Goal: Task Accomplishment & Management: Complete application form

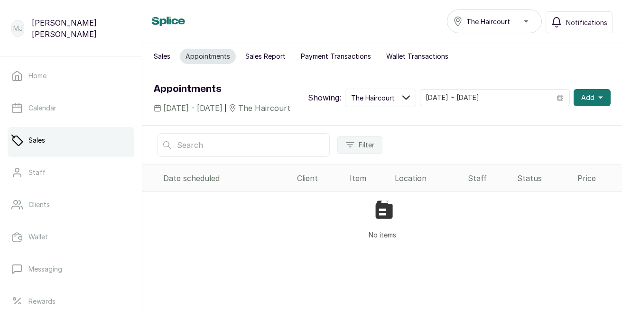
click at [589, 107] on div "Showing: The Haircourt 19/09/2025 ~ 19/09/2025 Add" at bounding box center [459, 98] width 303 height 19
click at [585, 102] on span "Add" at bounding box center [587, 97] width 13 height 9
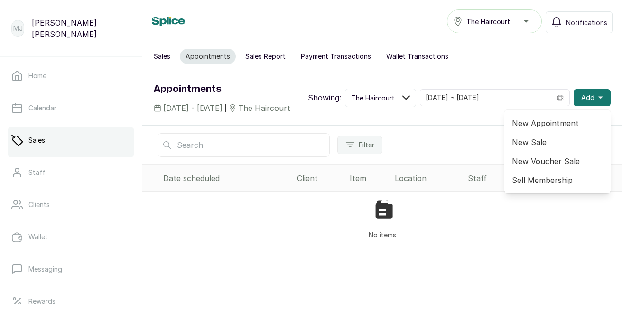
click at [548, 129] on span "New Appointment" at bounding box center [557, 123] width 91 height 11
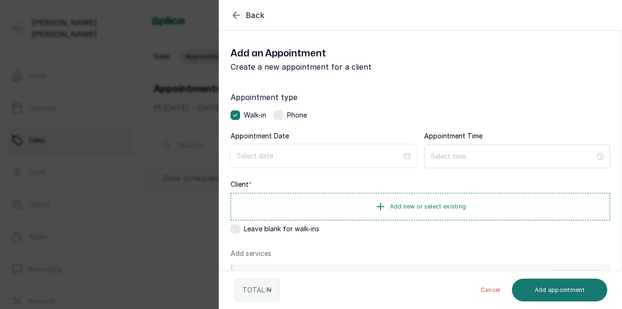
click at [312, 152] on input at bounding box center [319, 156] width 165 height 10
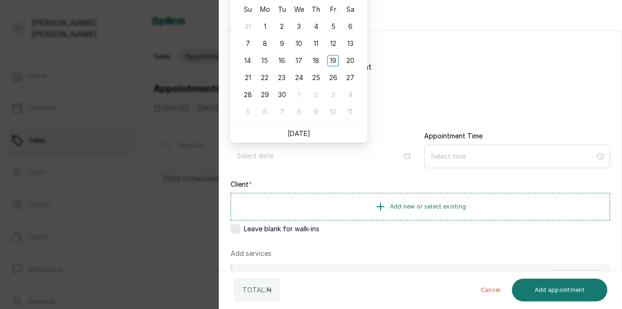
click at [299, 137] on link "[DATE]" at bounding box center [299, 134] width 23 height 8
type input "[DATE]"
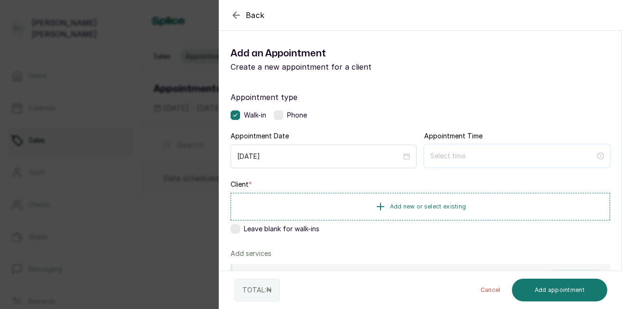
click at [443, 154] on input at bounding box center [512, 156] width 165 height 10
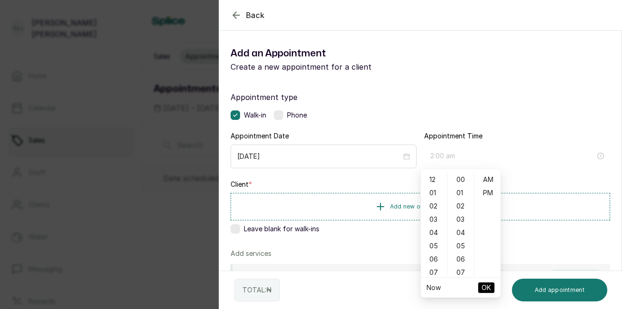
click at [433, 210] on div "02" at bounding box center [434, 206] width 23 height 13
click at [461, 218] on div "03" at bounding box center [461, 219] width 23 height 13
click at [489, 194] on div "PM" at bounding box center [487, 192] width 23 height 13
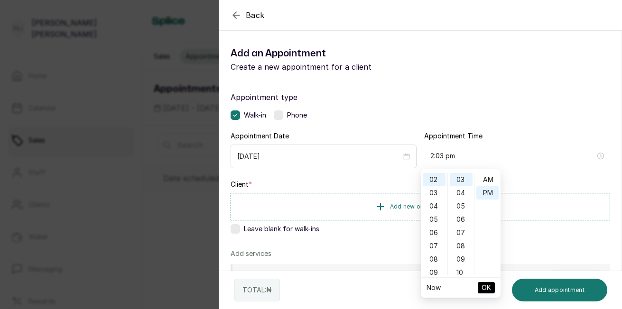
scroll to position [13, 0]
type input "2:03 pm"
click at [397, 205] on span "Add new or select existing" at bounding box center [428, 207] width 76 height 8
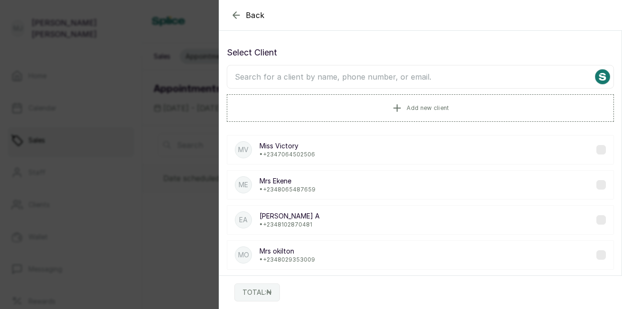
click at [373, 86] on input "text" at bounding box center [420, 77] width 387 height 24
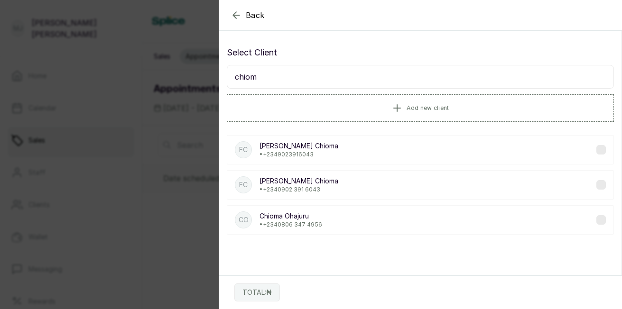
type input "chiom"
click at [272, 215] on p "Chioma Ohajuru" at bounding box center [291, 216] width 63 height 9
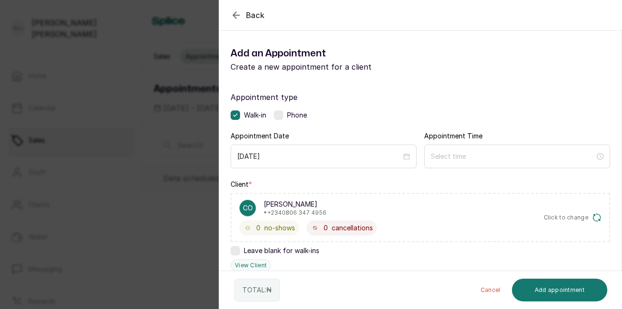
scroll to position [228, 0]
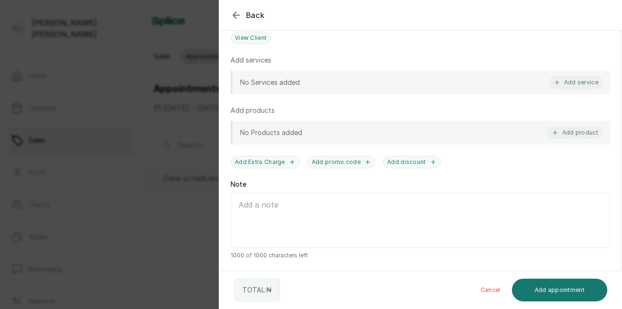
click at [578, 81] on button "Add service" at bounding box center [575, 82] width 53 height 12
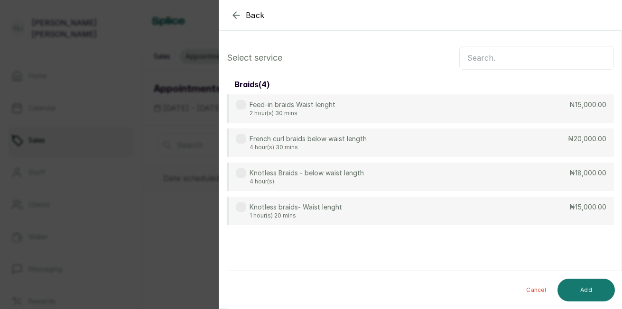
scroll to position [0, 0]
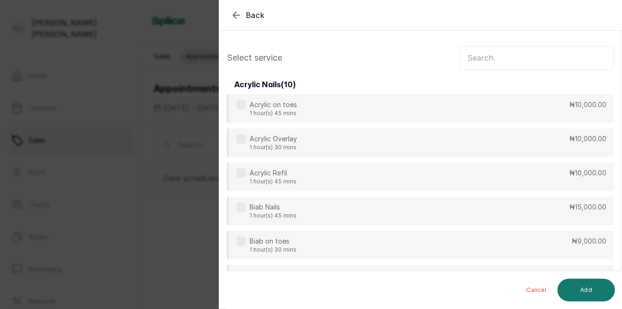
click at [515, 52] on input "text" at bounding box center [536, 58] width 155 height 24
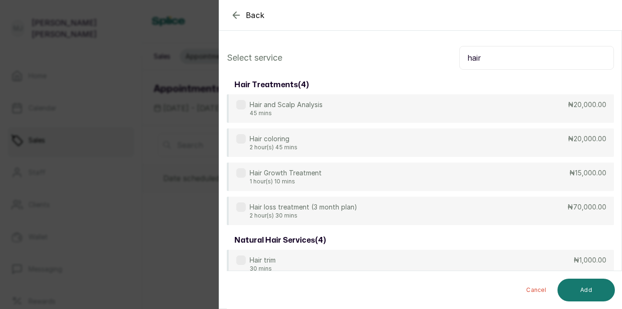
type input "hair"
click at [382, 175] on div "Hair Growth Treatment 1 hour(s) 10 mins ₦15,000.00" at bounding box center [420, 177] width 387 height 28
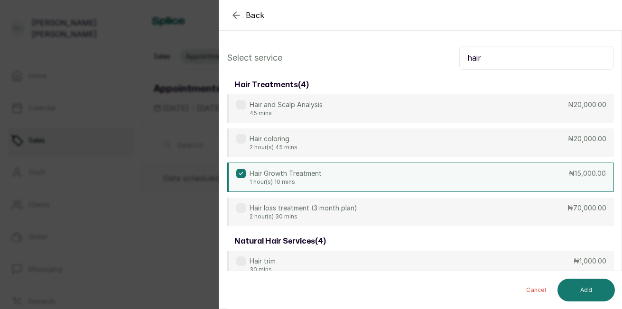
click at [582, 283] on button "Add" at bounding box center [586, 290] width 57 height 23
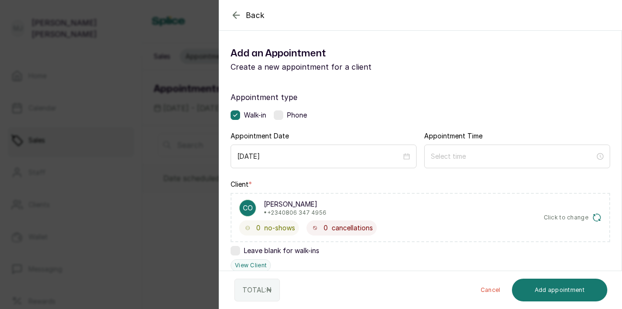
scroll to position [260, 0]
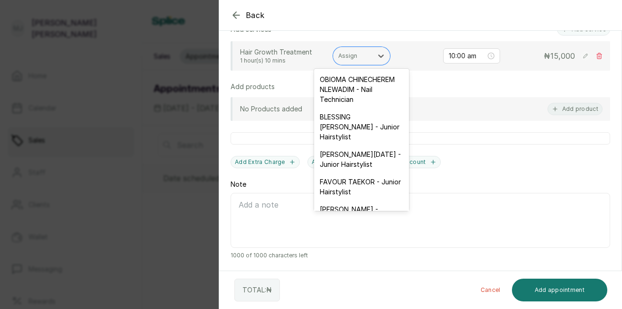
click at [355, 58] on div at bounding box center [352, 56] width 29 height 9
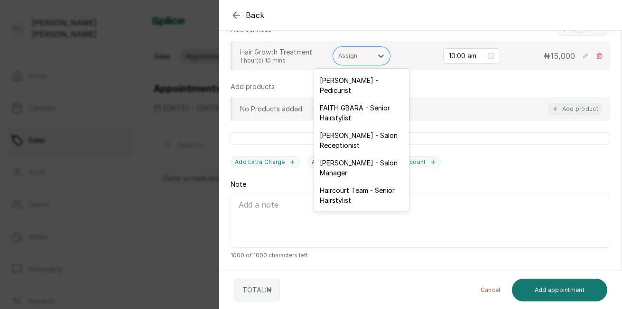
scroll to position [159, 0]
click at [357, 131] on div "[PERSON_NAME] - Salon Receptionist" at bounding box center [361, 141] width 95 height 28
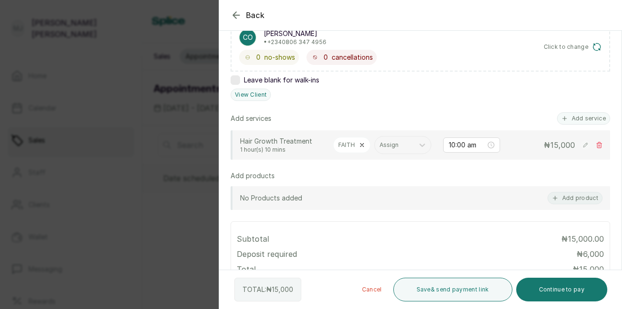
scroll to position [166, 0]
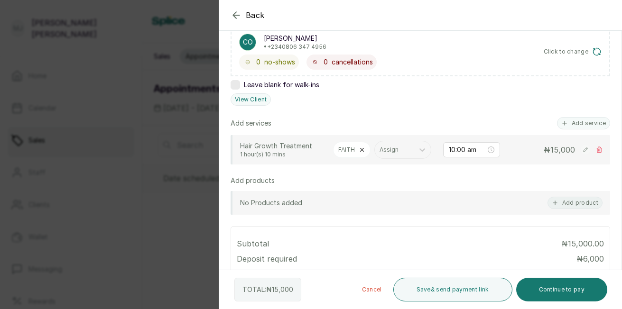
click at [570, 122] on button "Add service" at bounding box center [583, 123] width 53 height 12
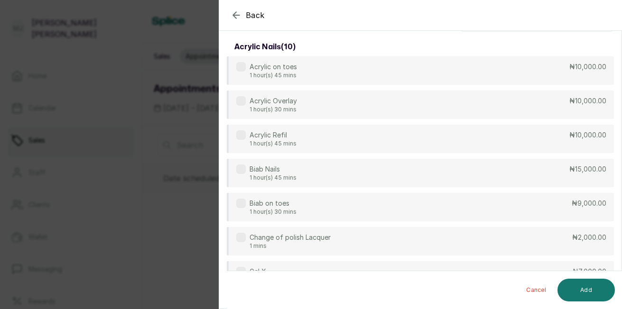
scroll to position [0, 0]
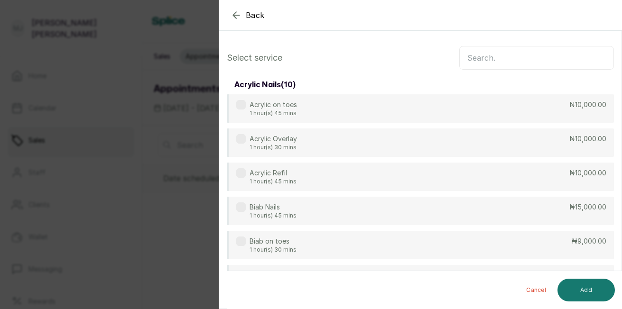
click at [503, 58] on input "text" at bounding box center [536, 58] width 155 height 24
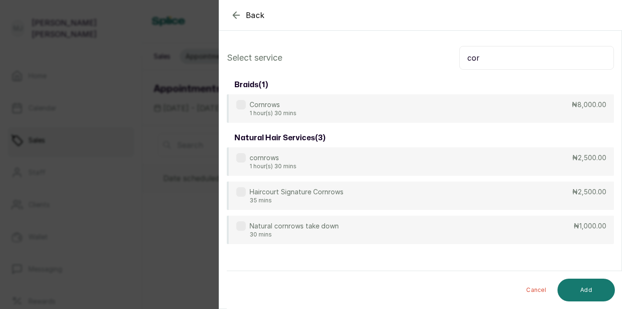
type input "cor"
click at [536, 111] on div "Cornrows 1 hour(s) 30 mins ₦8,000.00" at bounding box center [420, 108] width 387 height 28
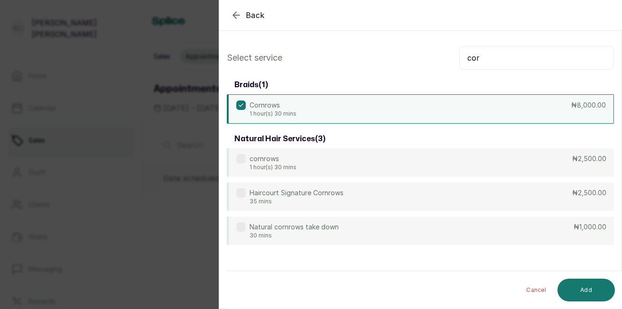
click at [588, 286] on button "Add" at bounding box center [586, 290] width 57 height 23
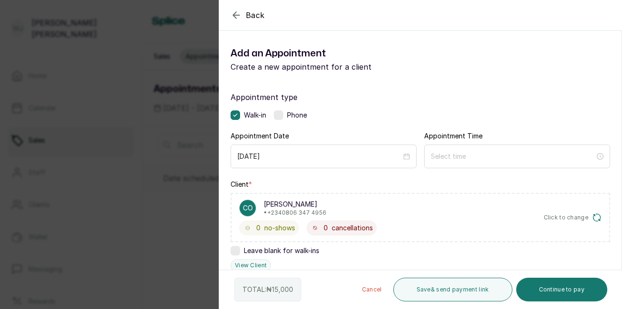
scroll to position [270, 0]
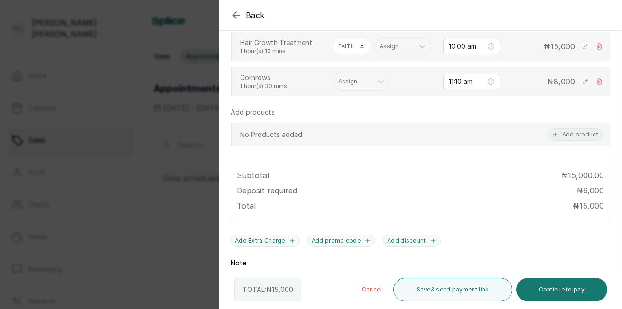
click at [358, 86] on div at bounding box center [352, 81] width 29 height 9
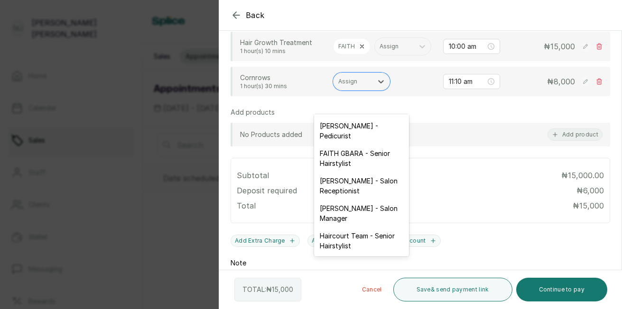
scroll to position [133, 0]
click at [368, 200] on div "[PERSON_NAME] - Salon Receptionist" at bounding box center [361, 186] width 95 height 28
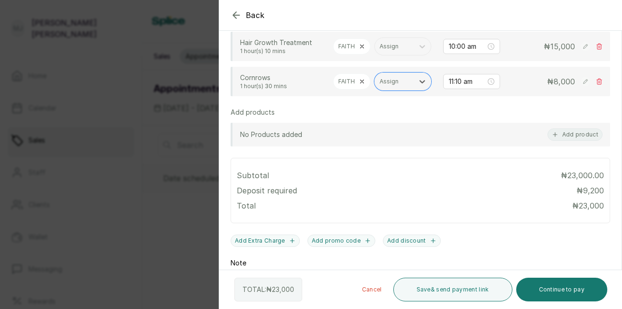
click at [581, 86] on rect at bounding box center [585, 81] width 9 height 9
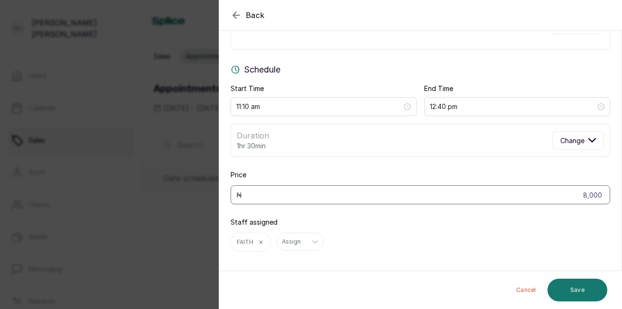
scroll to position [63, 0]
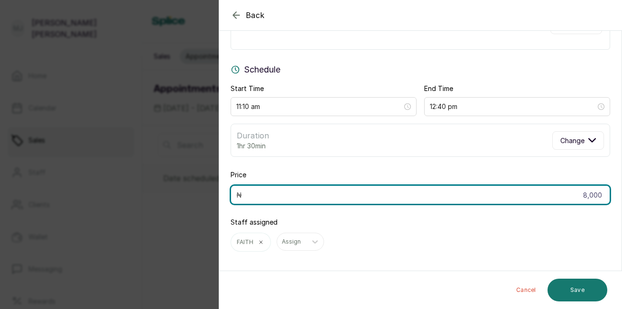
click at [597, 198] on input "8,000" at bounding box center [421, 195] width 380 height 19
type input "8"
type input "4,000"
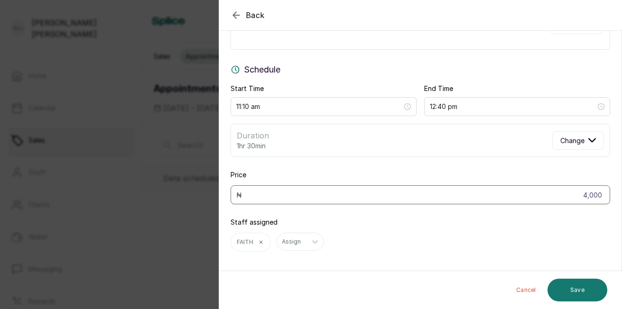
click at [580, 285] on button "Save" at bounding box center [578, 290] width 60 height 23
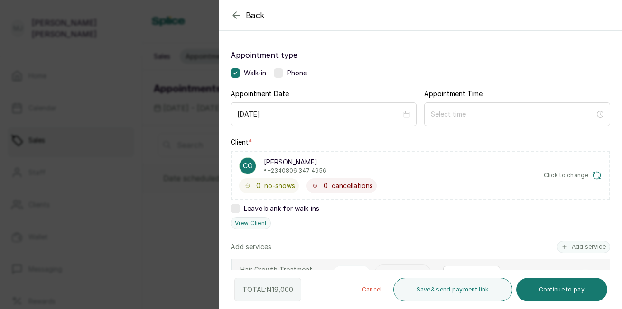
scroll to position [68, 0]
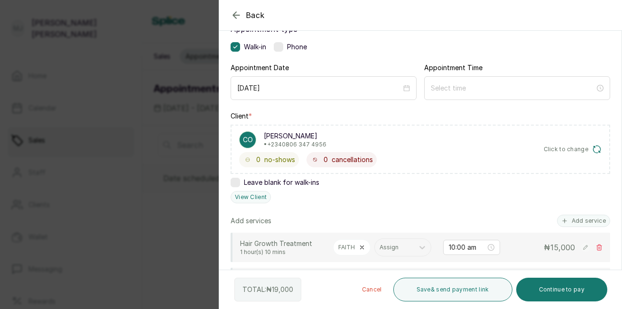
click at [581, 219] on button "Add service" at bounding box center [583, 221] width 53 height 12
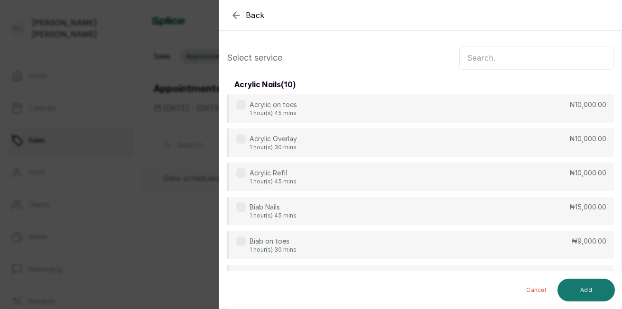
click at [539, 52] on input "text" at bounding box center [536, 58] width 155 height 24
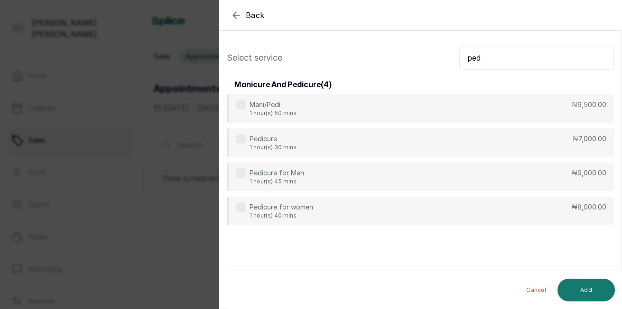
type input "ped"
click at [470, 210] on div "Pedicure for women 1 hour(s) 40 mins ₦8,000.00" at bounding box center [420, 211] width 387 height 28
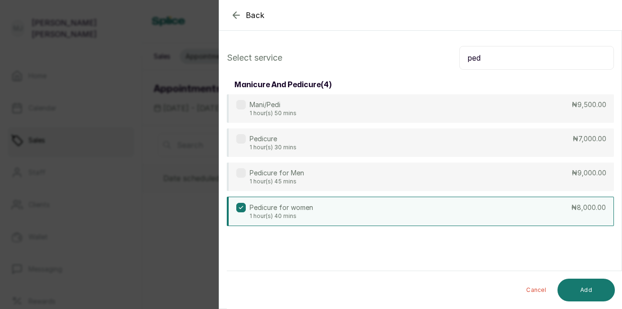
click at [585, 289] on button "Add" at bounding box center [586, 290] width 57 height 23
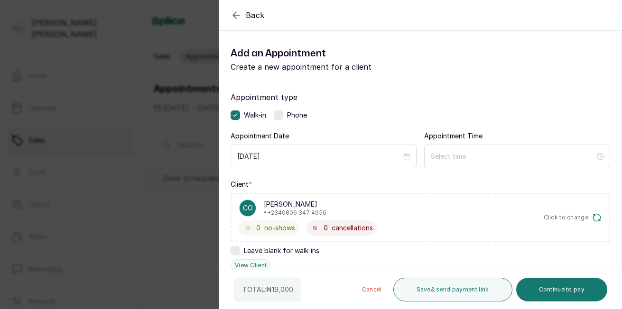
scroll to position [270, 0]
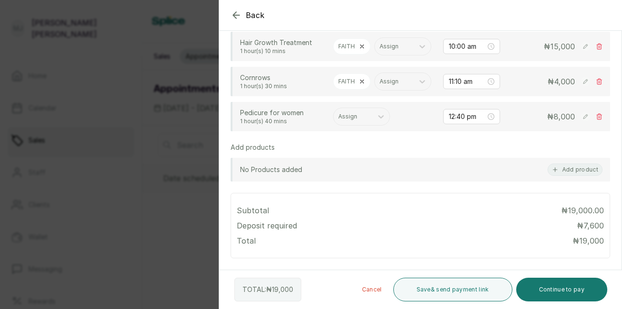
click at [349, 121] on div at bounding box center [352, 116] width 29 height 9
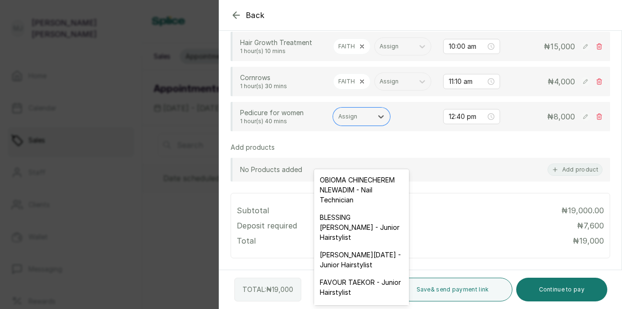
click at [351, 197] on div "OBIOMA CHINECHEREM NLEWADIM - Nail Technician" at bounding box center [361, 189] width 95 height 37
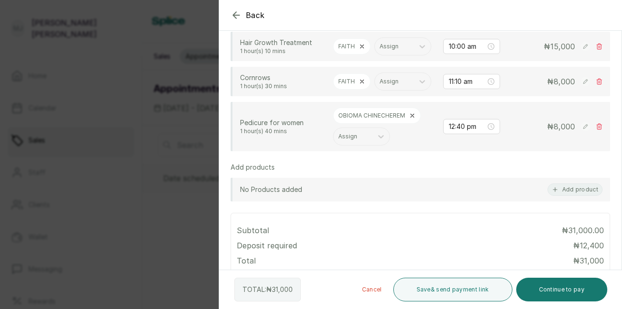
click at [581, 86] on rect at bounding box center [585, 81] width 9 height 9
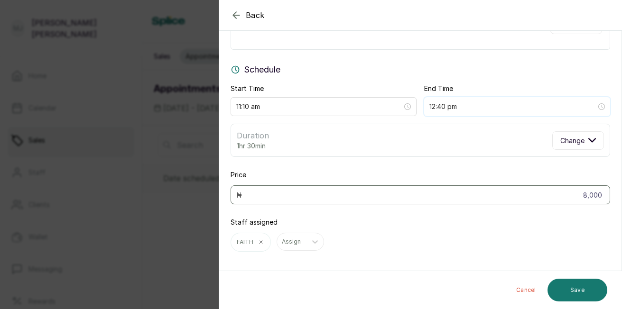
click at [580, 111] on input "12:40 pm" at bounding box center [512, 107] width 167 height 10
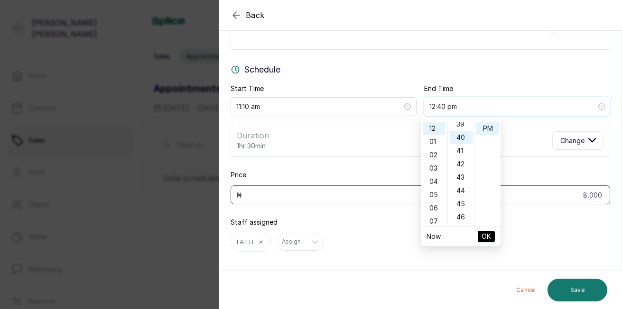
scroll to position [531, 0]
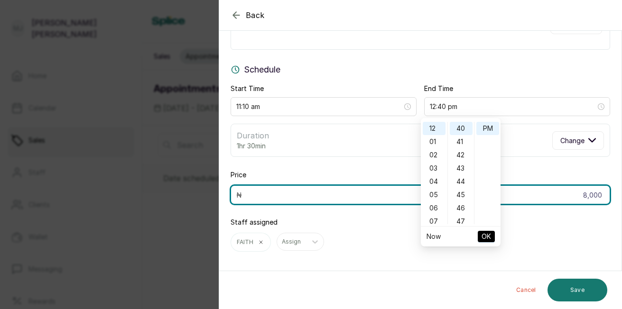
click at [599, 198] on input "8,000" at bounding box center [421, 195] width 380 height 19
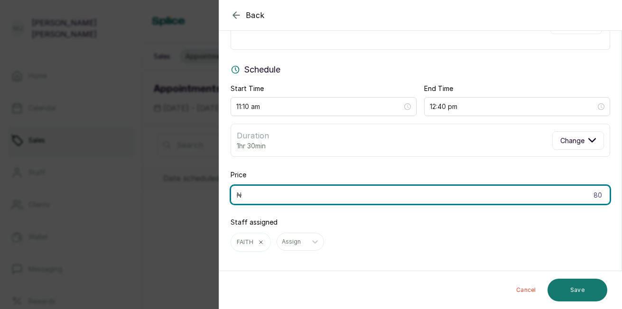
type input "8"
type input "4,000"
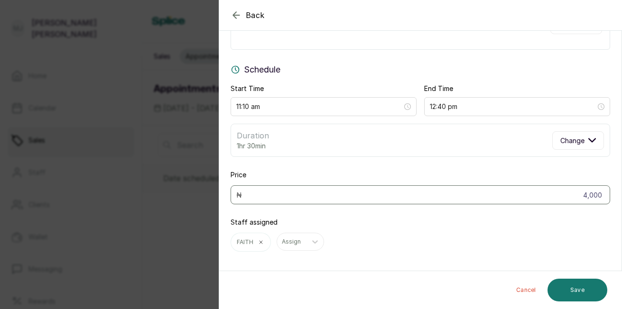
click at [581, 290] on button "Save" at bounding box center [578, 290] width 60 height 23
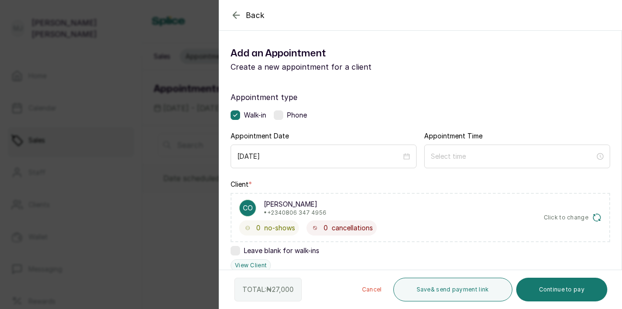
scroll to position [270, 0]
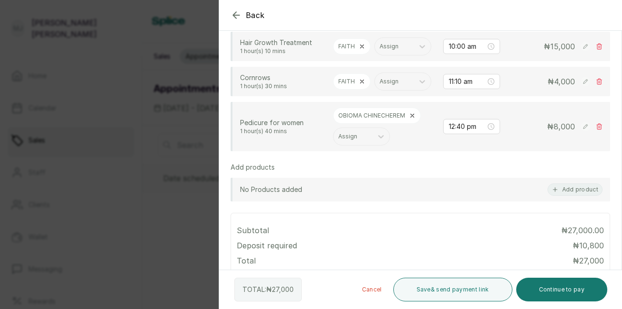
click at [560, 302] on div "TOTAL: ₦ 27,000 Cancel Save & send payment link Continue to pay" at bounding box center [420, 289] width 403 height 39
click at [555, 290] on button "Continue to pay" at bounding box center [562, 290] width 92 height 24
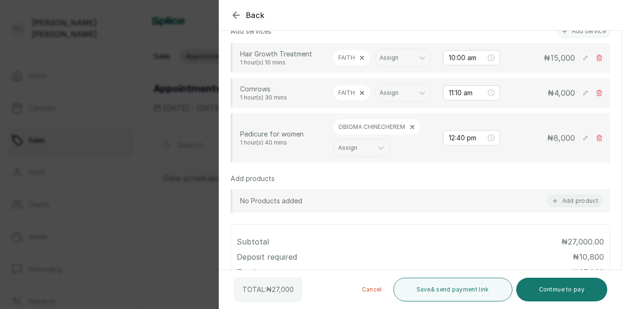
scroll to position [281, 0]
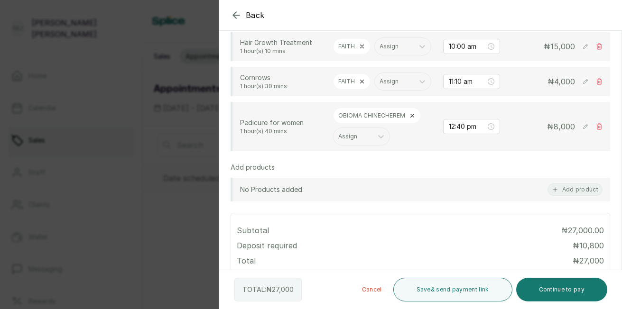
click at [544, 289] on button "Continue to pay" at bounding box center [562, 290] width 92 height 24
click at [577, 284] on button "Continue to pay" at bounding box center [562, 290] width 92 height 24
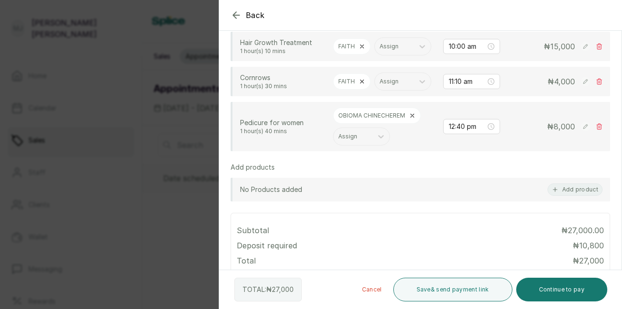
click at [555, 288] on button "Continue to pay" at bounding box center [562, 290] width 92 height 24
click at [546, 289] on button "Continue to pay" at bounding box center [562, 290] width 92 height 24
click at [546, 283] on button "Continue to pay" at bounding box center [562, 290] width 92 height 24
click at [547, 287] on button "Continue to pay" at bounding box center [562, 290] width 92 height 24
click at [544, 289] on button "Continue to pay" at bounding box center [562, 290] width 92 height 24
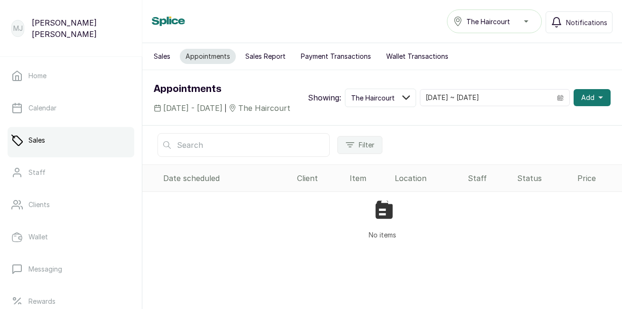
click at [581, 102] on span "Add" at bounding box center [587, 97] width 13 height 9
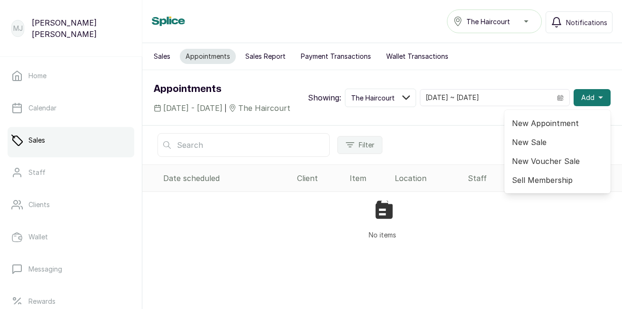
click at [545, 129] on span "New Appointment" at bounding box center [557, 123] width 91 height 11
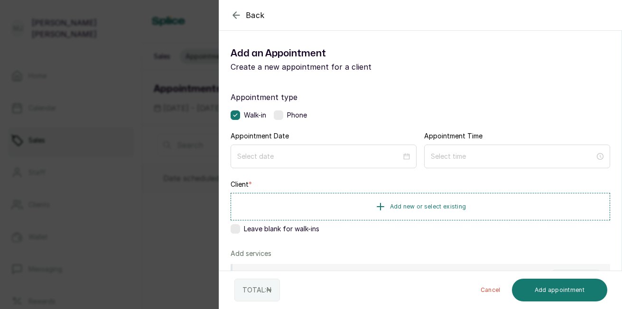
click at [282, 117] on label at bounding box center [278, 115] width 9 height 9
click at [301, 151] on div at bounding box center [324, 157] width 186 height 24
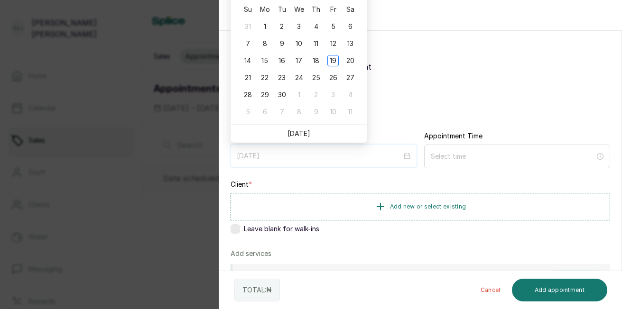
type input "[DATE]"
click at [298, 138] on li "[DATE]" at bounding box center [299, 134] width 23 height 18
click at [298, 134] on link "[DATE]" at bounding box center [299, 134] width 23 height 8
type input "[DATE]"
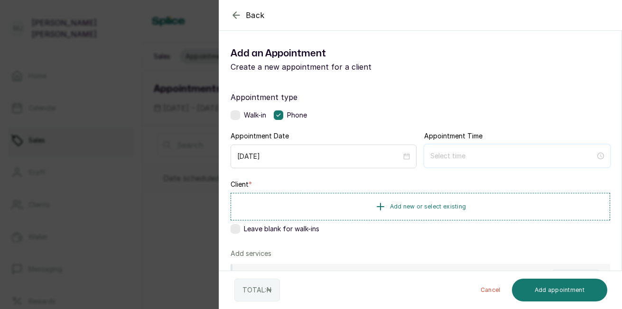
click at [437, 155] on input at bounding box center [512, 156] width 165 height 10
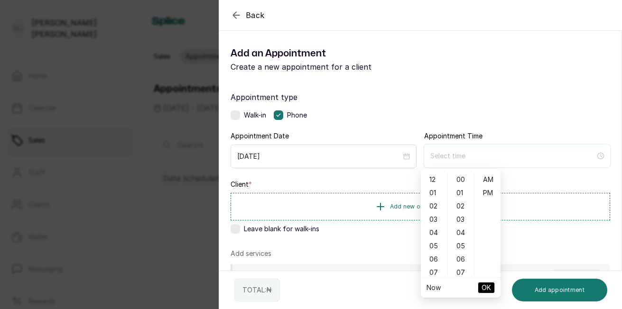
type input "12:00 am"
type input "3:00 am"
click at [395, 208] on span "Add new or select existing" at bounding box center [428, 207] width 76 height 8
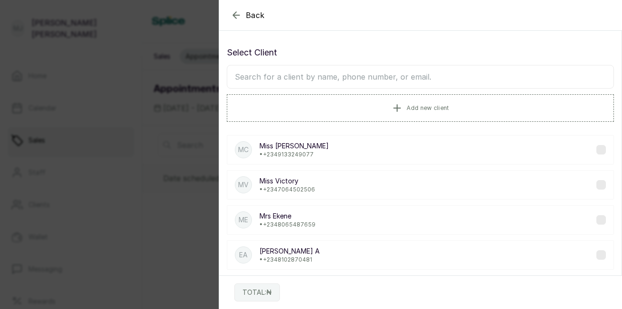
click at [360, 80] on input "text" at bounding box center [420, 77] width 387 height 24
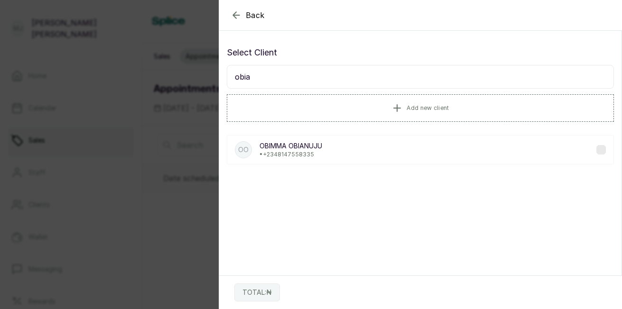
type input "obia"
click at [306, 145] on p "[PERSON_NAME]" at bounding box center [291, 145] width 63 height 9
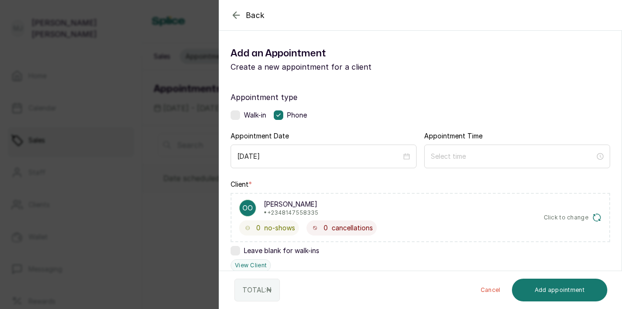
click at [622, 232] on html "[PERSON_NAME] Home Calendar Sales Staff Clients Wallet Messaging Rewards Catalo…" at bounding box center [311, 154] width 622 height 309
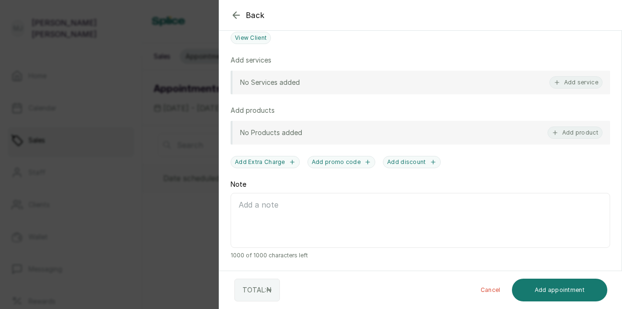
click at [572, 87] on button "Add service" at bounding box center [575, 82] width 53 height 12
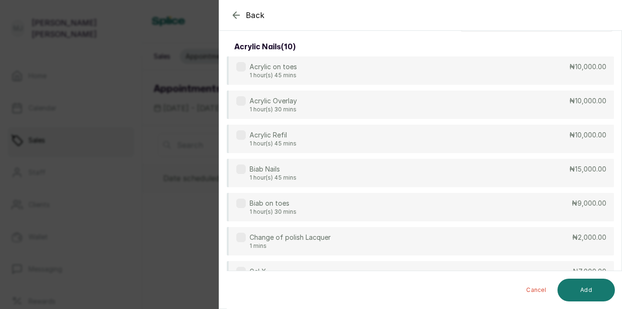
scroll to position [0, 0]
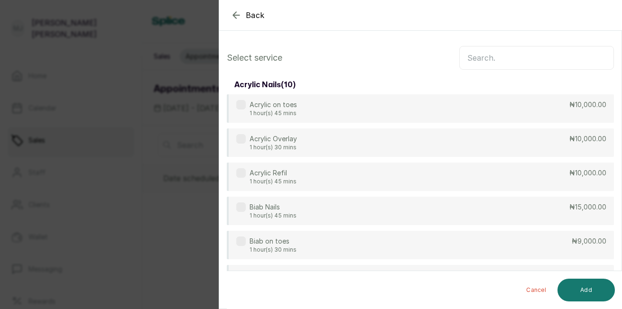
click at [466, 52] on input "text" at bounding box center [536, 58] width 155 height 24
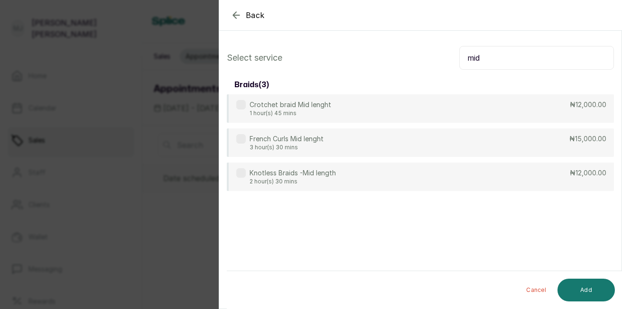
type input "mid"
click at [390, 174] on div "Knotless Braids -Mid length 2 hour(s) 30 mins ₦12,000.00" at bounding box center [420, 177] width 387 height 28
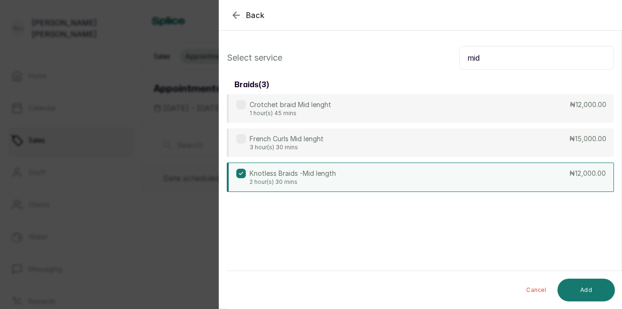
click at [580, 287] on button "Add" at bounding box center [586, 290] width 57 height 23
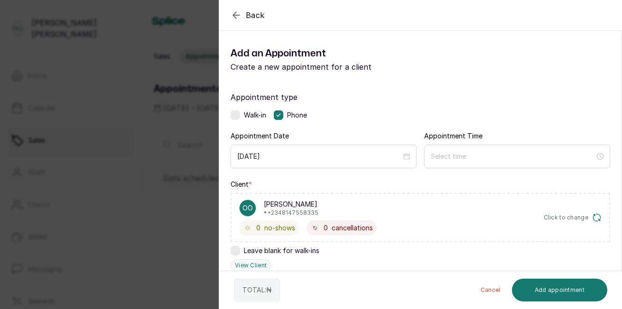
scroll to position [269, 0]
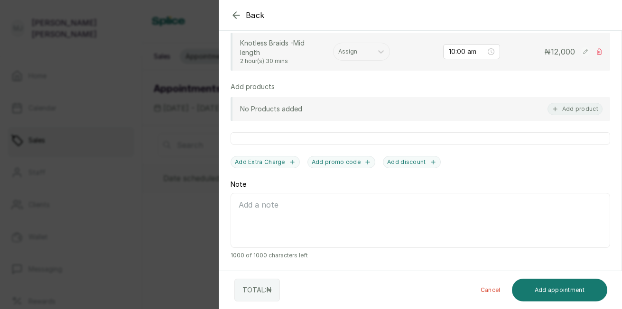
click at [562, 109] on button "Add product" at bounding box center [575, 109] width 55 height 12
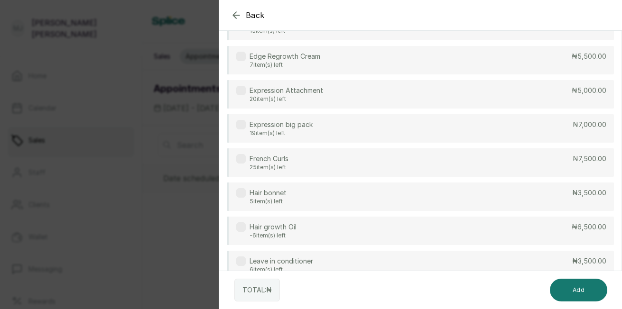
click at [483, 87] on div "Expression Attachment 20 item(s) left ₦5,000.00" at bounding box center [420, 94] width 387 height 28
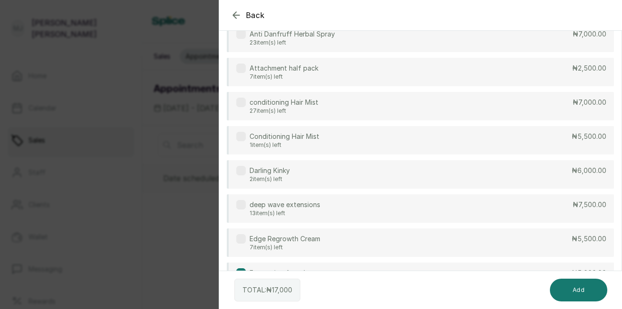
scroll to position [85, 0]
click at [402, 65] on div "Attachment half pack 7 item(s) left ₦2,500.00" at bounding box center [420, 72] width 387 height 28
click at [581, 285] on button "Add" at bounding box center [578, 290] width 57 height 23
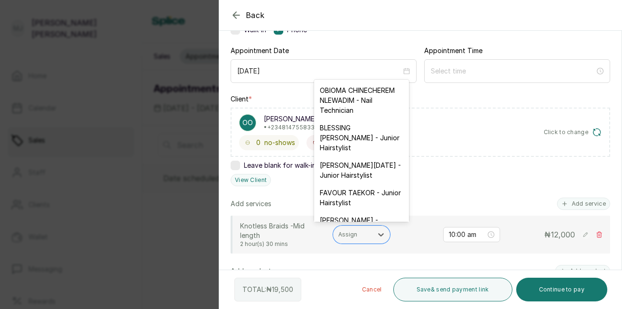
click at [358, 238] on div at bounding box center [352, 235] width 29 height 9
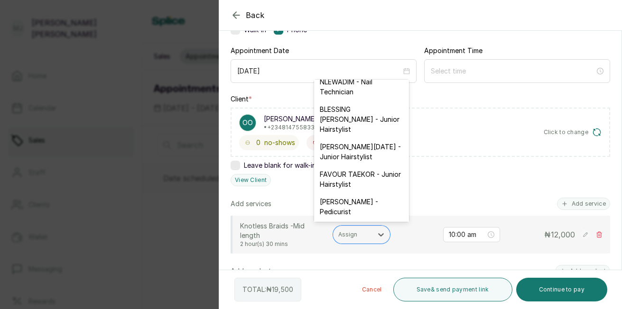
click at [359, 166] on div "[PERSON_NAME][DATE] - Junior Hairstylist" at bounding box center [361, 152] width 95 height 28
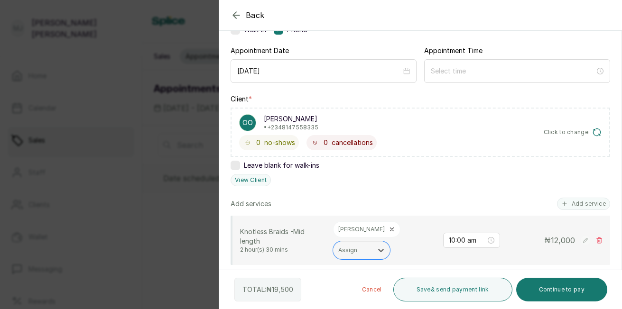
scroll to position [355, 0]
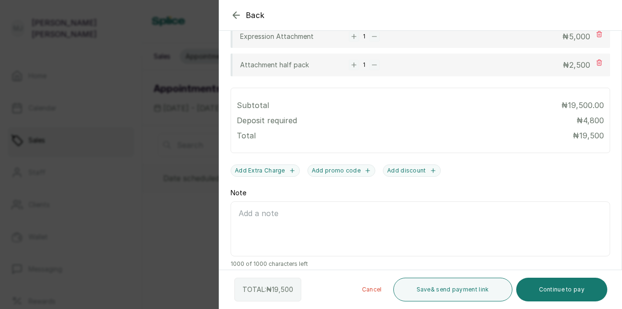
click at [546, 289] on button "Continue to pay" at bounding box center [562, 290] width 92 height 24
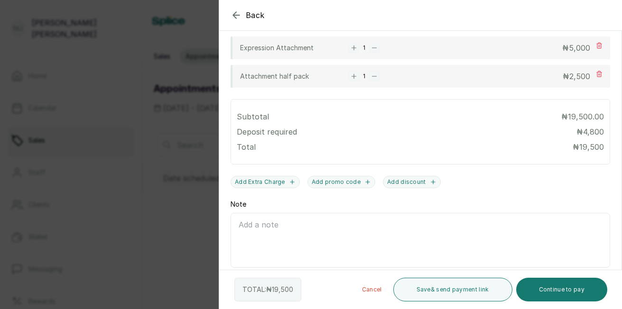
scroll to position [366, 0]
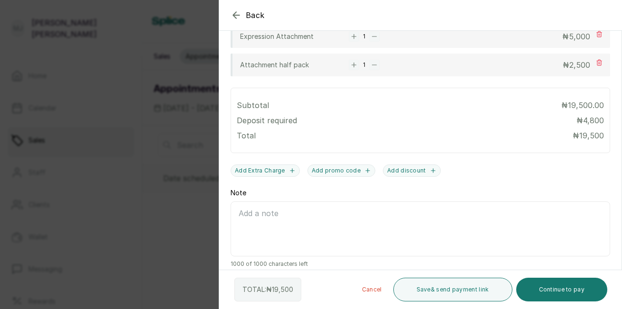
click at [546, 289] on button "Continue to pay" at bounding box center [562, 290] width 92 height 24
click at [618, 284] on div "TOTAL: ₦ 19,500 Cancel Save & send payment link Continue to pay" at bounding box center [420, 289] width 403 height 39
click at [574, 289] on button "Continue to pay" at bounding box center [562, 290] width 92 height 24
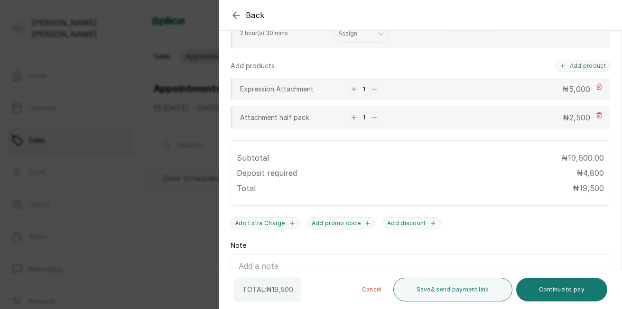
scroll to position [313, 0]
click at [551, 293] on button "Continue to pay" at bounding box center [562, 290] width 92 height 24
click at [544, 292] on button "Continue to pay" at bounding box center [562, 290] width 92 height 24
click at [573, 294] on button "Continue to pay" at bounding box center [562, 290] width 92 height 24
click at [563, 297] on button "Continue to pay" at bounding box center [562, 290] width 92 height 24
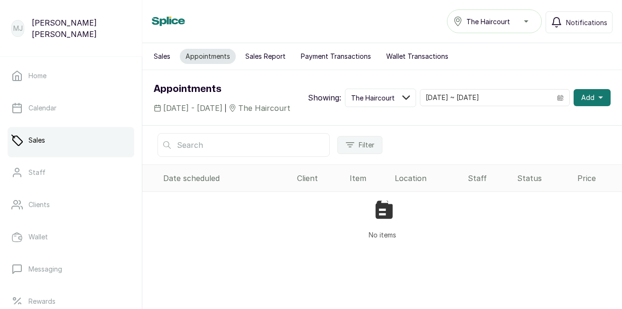
click at [583, 99] on span "Add" at bounding box center [587, 97] width 13 height 9
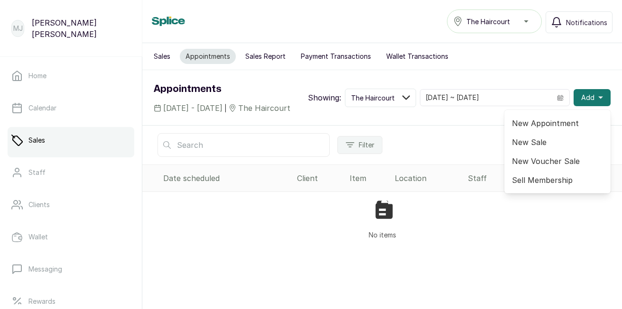
click at [550, 129] on span "New Appointment" at bounding box center [557, 123] width 91 height 11
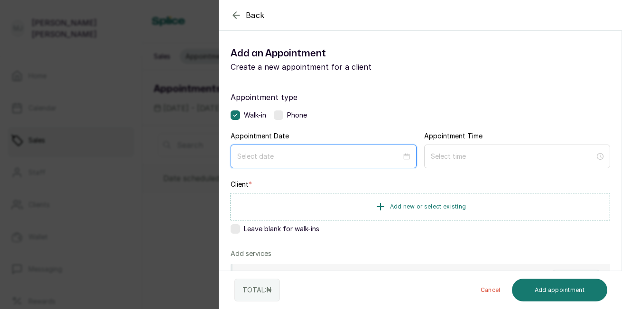
click at [302, 154] on input at bounding box center [319, 156] width 164 height 10
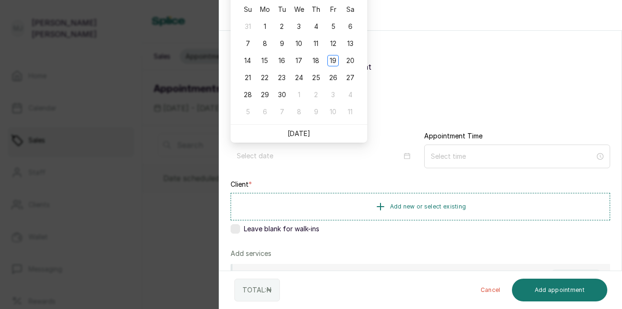
click at [292, 137] on link "[DATE]" at bounding box center [299, 134] width 23 height 8
type input "[DATE]"
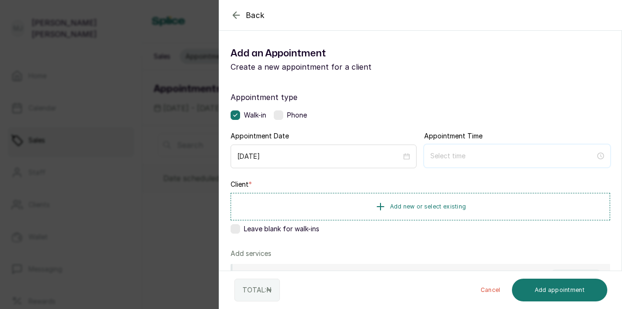
click at [464, 156] on input at bounding box center [512, 156] width 165 height 10
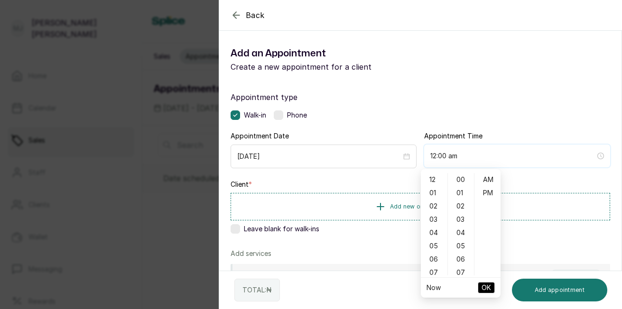
type input "12:01 am"
click at [433, 209] on div "02" at bounding box center [434, 206] width 23 height 13
click at [462, 253] on div "06" at bounding box center [461, 259] width 23 height 13
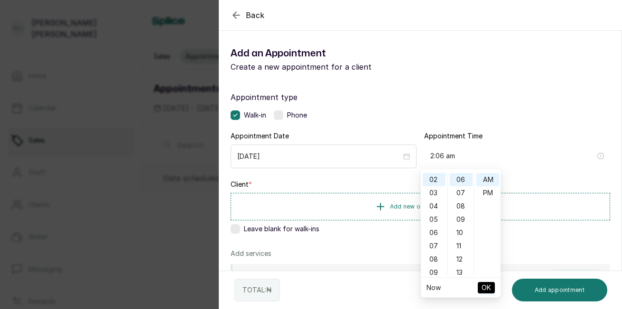
type input "2:06 pm"
click at [489, 189] on div "PM" at bounding box center [487, 192] width 23 height 13
click at [489, 288] on span "OK" at bounding box center [486, 288] width 9 height 18
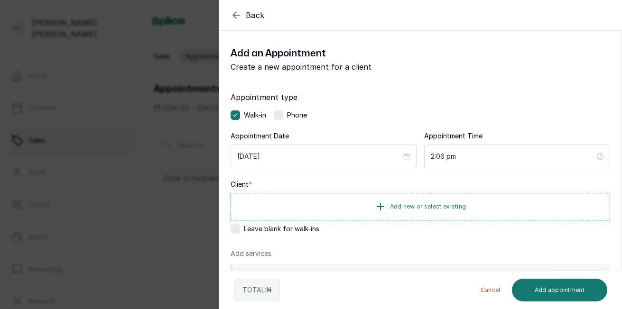
click at [437, 206] on span "Add new or select existing" at bounding box center [428, 207] width 76 height 8
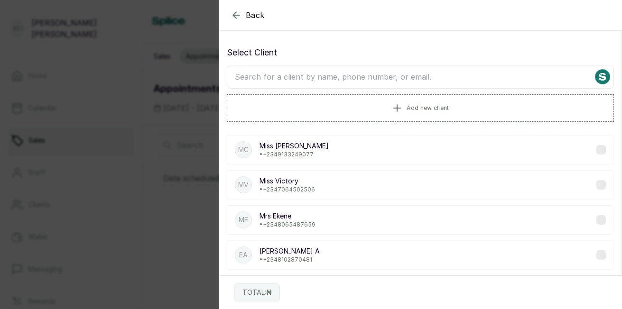
click at [407, 81] on input "text" at bounding box center [420, 77] width 387 height 24
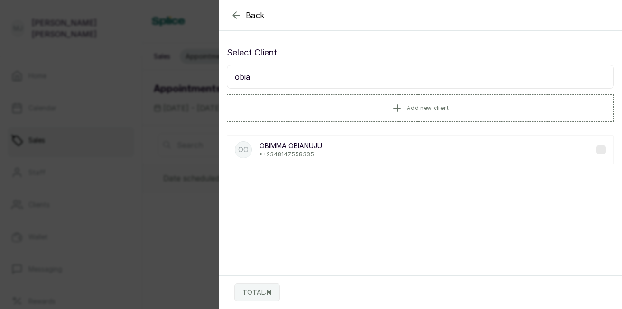
type input "obia"
click at [287, 142] on p "[PERSON_NAME]" at bounding box center [291, 145] width 63 height 9
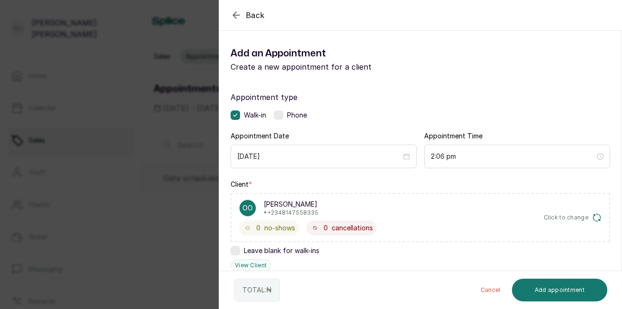
scroll to position [228, 0]
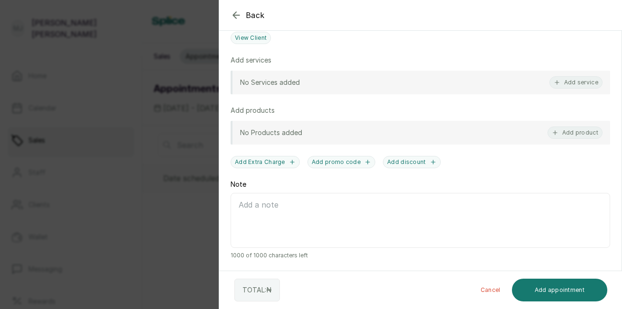
click at [577, 84] on button "Add service" at bounding box center [575, 82] width 53 height 12
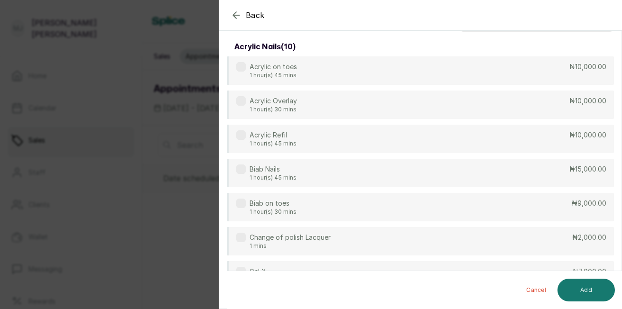
scroll to position [0, 0]
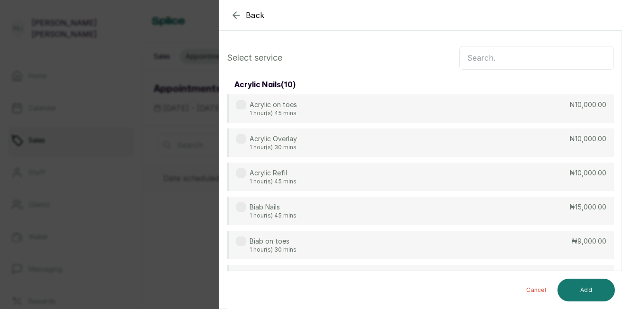
click at [484, 57] on input "text" at bounding box center [536, 58] width 155 height 24
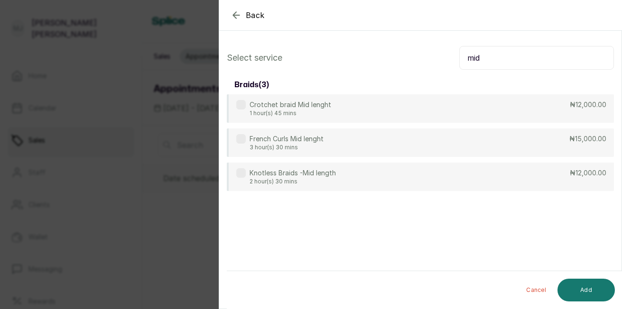
type input "mid"
click at [346, 181] on div "Knotless Braids -Mid length 2 hour(s) 30 mins ₦12,000.00" at bounding box center [420, 177] width 387 height 28
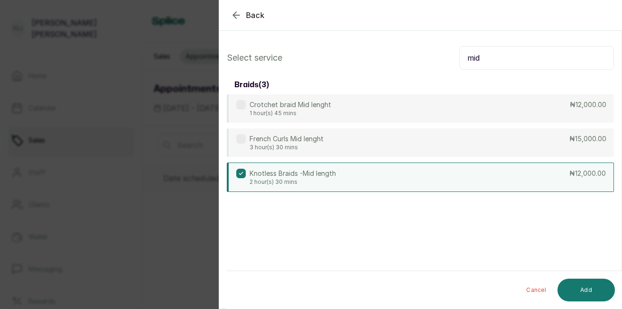
click at [580, 287] on button "Add" at bounding box center [586, 290] width 57 height 23
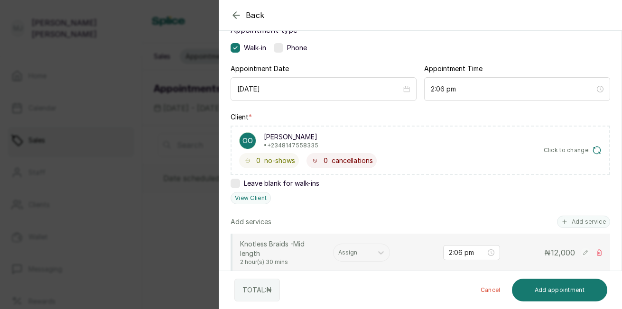
scroll to position [79, 0]
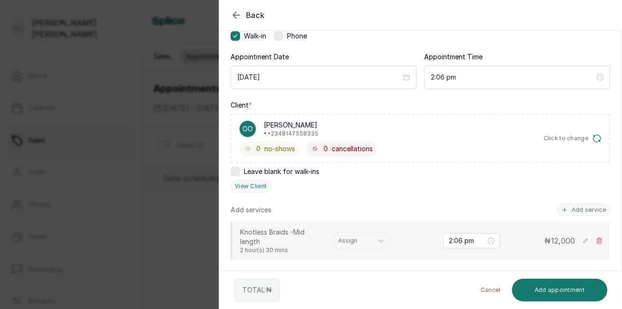
click at [446, 112] on div "Client * OO OBIMMA OBIANUJU • +234 8147558335 0 no-shows 0 cancellations Click …" at bounding box center [421, 147] width 380 height 92
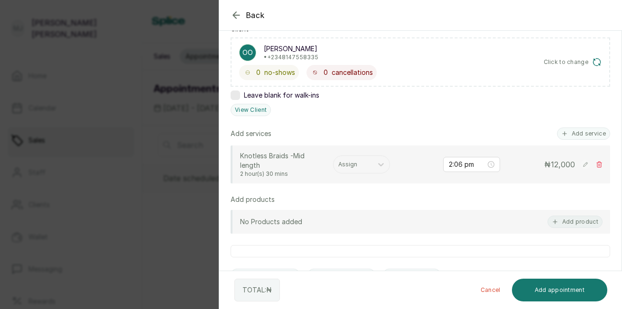
scroll to position [178, 0]
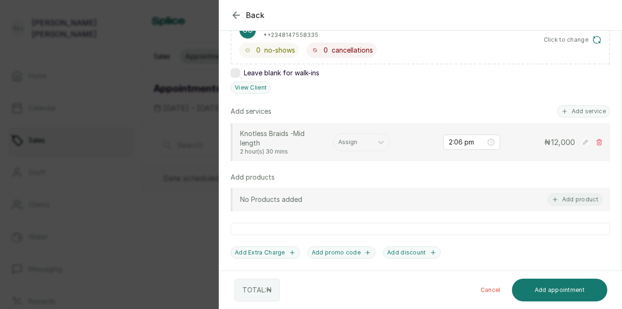
click at [565, 198] on button "Add product" at bounding box center [575, 200] width 55 height 12
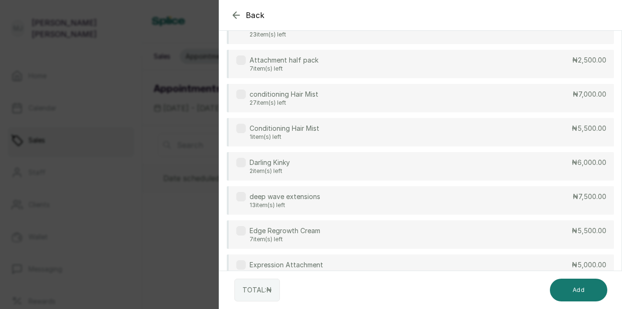
scroll to position [0, 0]
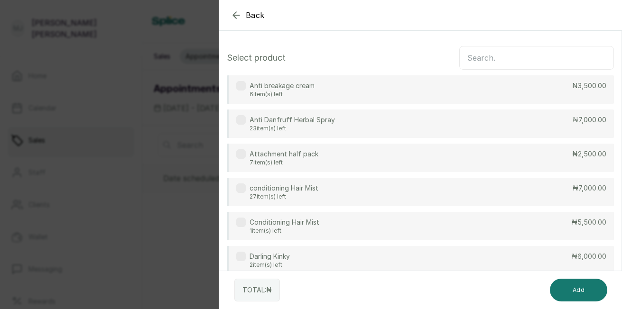
click at [456, 164] on div "Attachment half pack 7 item(s) left ₦2,500.00" at bounding box center [420, 158] width 387 height 28
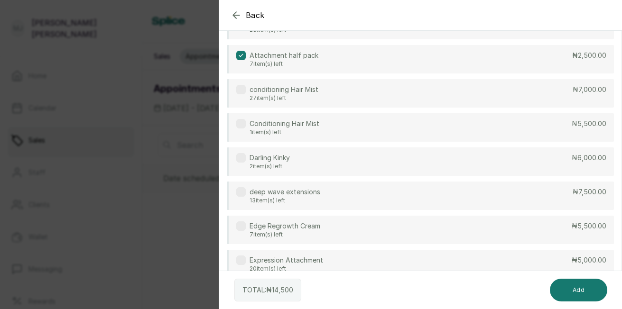
scroll to position [99, 0]
click at [441, 258] on div "Expression Attachment 20 item(s) left ₦5,000.00" at bounding box center [420, 264] width 387 height 28
click at [572, 288] on button "Add" at bounding box center [578, 290] width 57 height 23
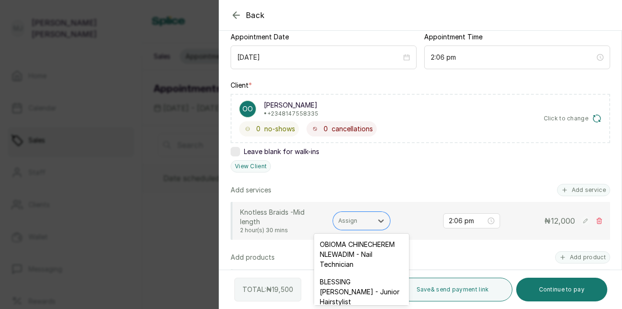
click at [352, 224] on div at bounding box center [352, 221] width 29 height 9
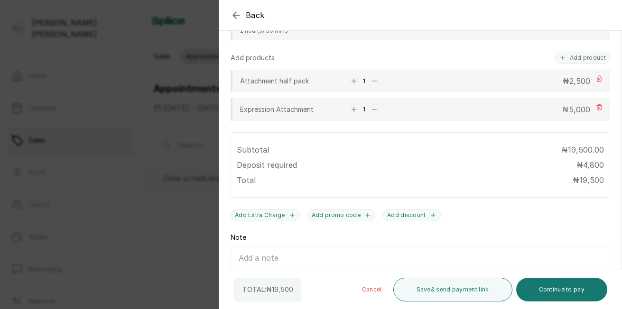
scroll to position [293, 0]
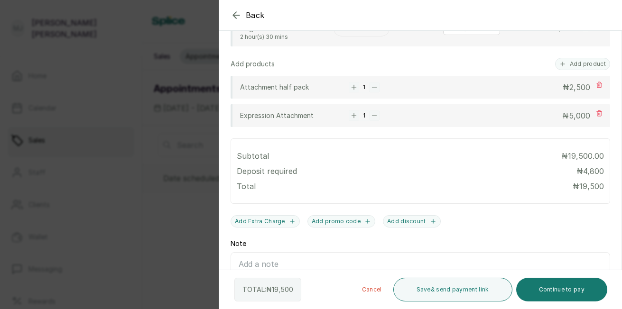
click at [552, 288] on button "Continue to pay" at bounding box center [562, 290] width 92 height 24
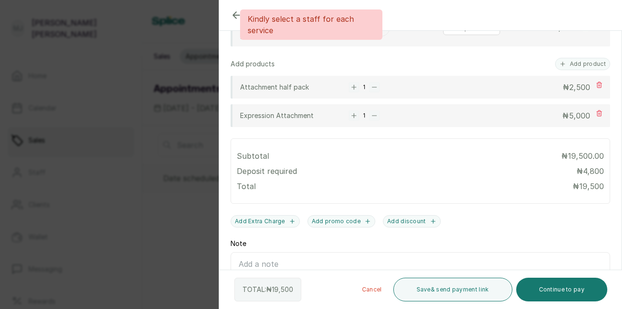
click at [552, 288] on button "Continue to pay" at bounding box center [562, 290] width 92 height 24
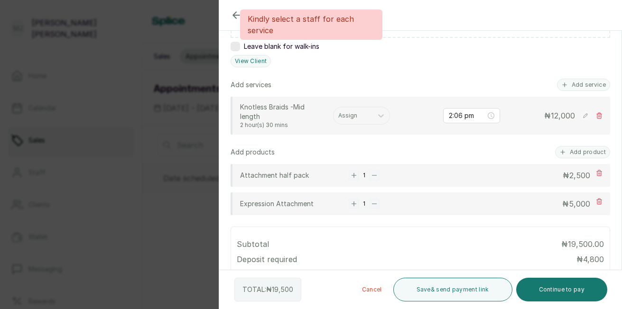
scroll to position [190, 0]
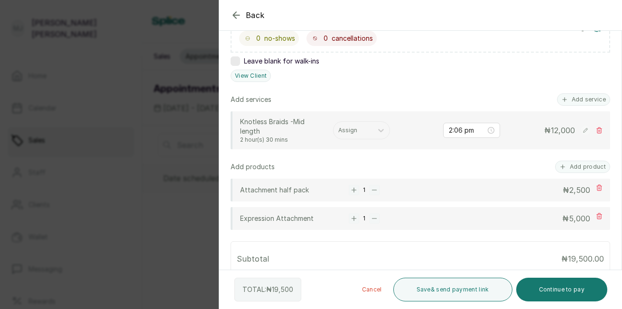
click at [342, 129] on div at bounding box center [352, 130] width 29 height 9
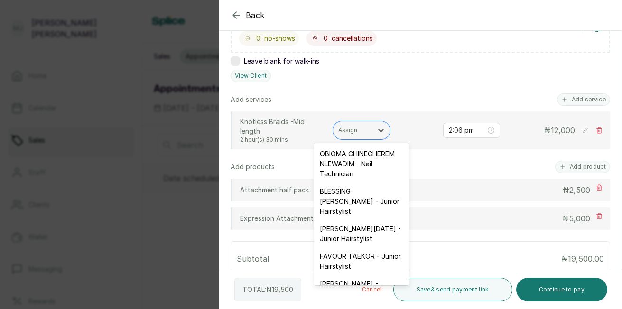
click at [350, 248] on div "[PERSON_NAME][DATE] - Junior Hairstylist" at bounding box center [361, 234] width 95 height 28
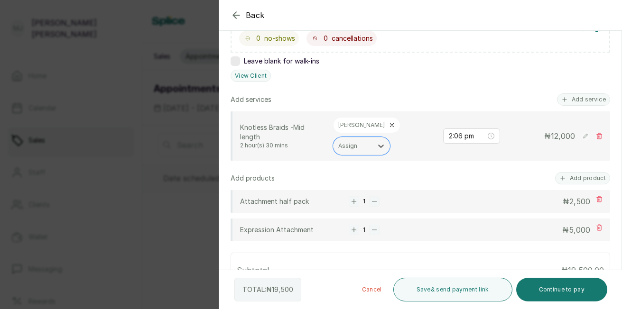
click at [562, 287] on button "Continue to pay" at bounding box center [562, 290] width 92 height 24
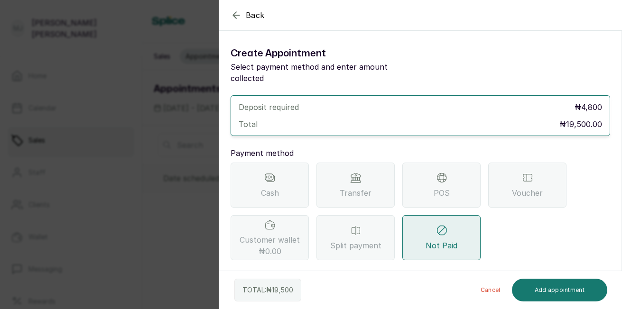
scroll to position [0, 0]
click at [444, 187] on span "POS" at bounding box center [442, 192] width 16 height 11
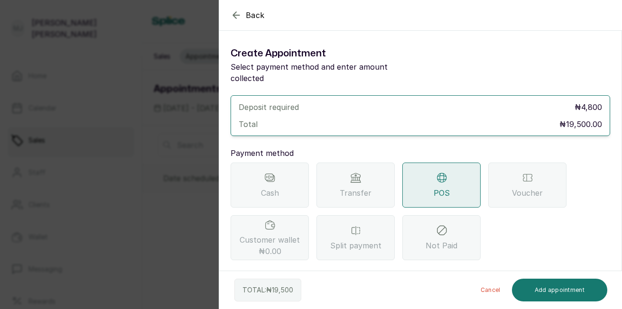
click at [345, 260] on div "Deposit required ₦ 4,800 Total ₦19,500.00 Payment method Cash Transfer POS Vouc…" at bounding box center [421, 227] width 380 height 264
click at [333, 272] on label "Choose your preferred POS for payment" at bounding box center [296, 276] width 130 height 9
click at [333, 285] on select "Select Point-of-Sale Terminal The Hair Court Guaranty Trust Bank" at bounding box center [421, 297] width 380 height 24
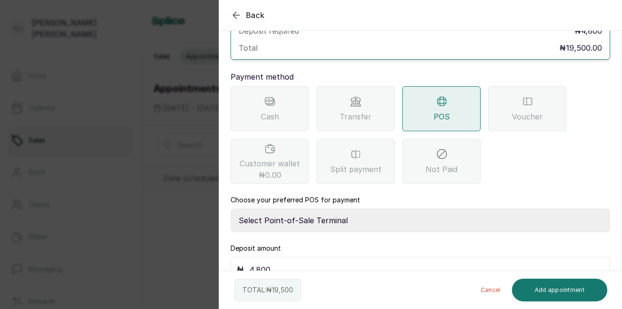
scroll to position [77, 0]
click at [388, 209] on select "Select Point-of-Sale Terminal The Hair Court Guaranty Trust Bank" at bounding box center [421, 220] width 380 height 24
select select "f9371ff8-f9a2-447e-832c-3d3c1d3d3b1b"
click at [231, 208] on select "Select Point-of-Sale Terminal The Hair Court Guaranty Trust Bank" at bounding box center [421, 220] width 380 height 24
click at [305, 262] on input "4,800" at bounding box center [427, 268] width 354 height 13
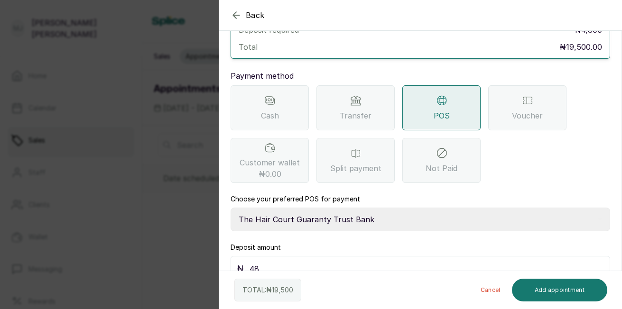
type input "4"
type input "19,500"
click at [544, 291] on button "Add appointment" at bounding box center [560, 290] width 96 height 23
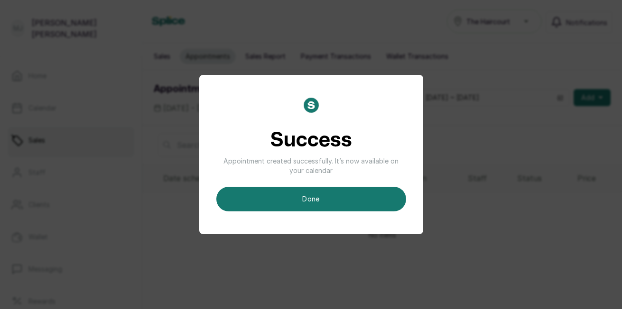
click at [357, 196] on button "done" at bounding box center [311, 199] width 190 height 25
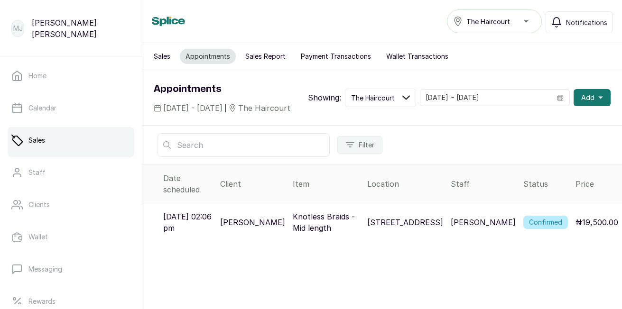
click at [581, 99] on span "Add" at bounding box center [587, 97] width 13 height 9
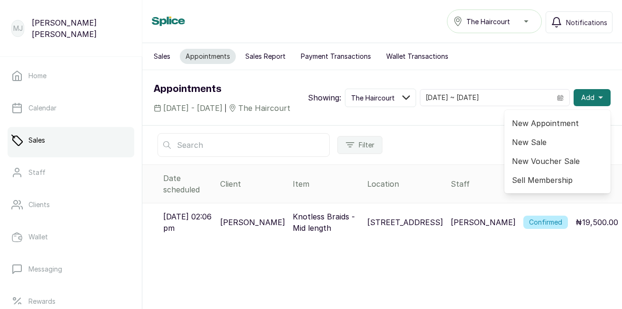
click at [536, 128] on span "New Appointment" at bounding box center [557, 123] width 91 height 11
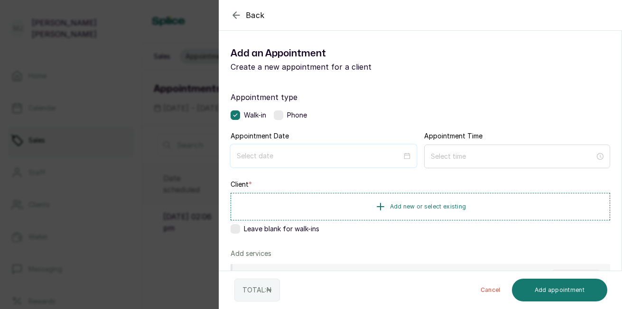
click at [299, 160] on input at bounding box center [319, 156] width 165 height 10
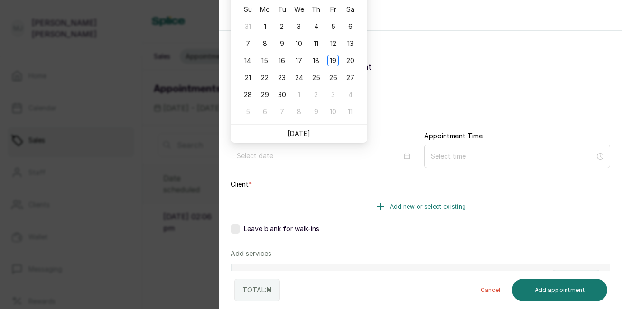
click at [297, 134] on link "[DATE]" at bounding box center [299, 134] width 23 height 8
type input "[DATE]"
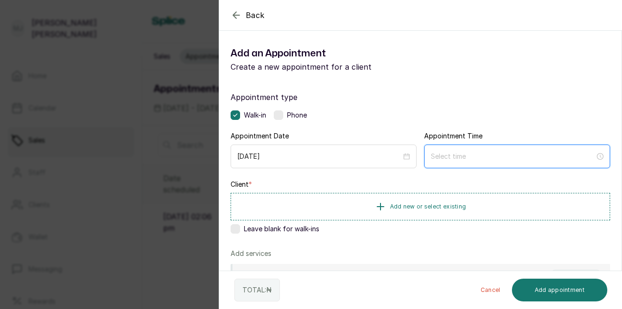
click at [449, 151] on input at bounding box center [513, 156] width 164 height 10
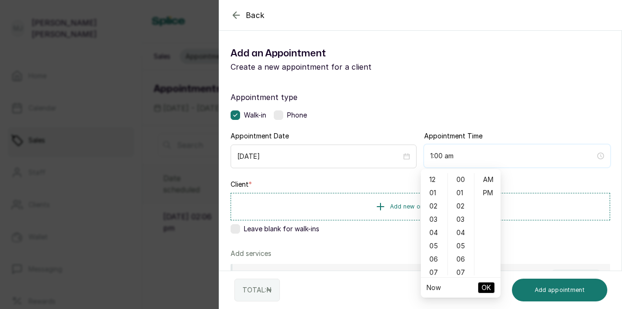
type input "3:00 am"
type input "5:00 am"
click at [433, 220] on div "03" at bounding box center [434, 219] width 23 height 13
click at [463, 211] on div "02" at bounding box center [461, 206] width 23 height 13
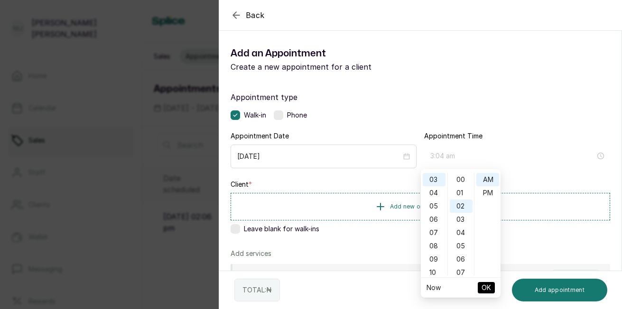
scroll to position [27, 0]
type input "3:02 pm"
click at [490, 191] on div "PM" at bounding box center [487, 192] width 23 height 13
click at [484, 285] on span "OK" at bounding box center [486, 288] width 9 height 18
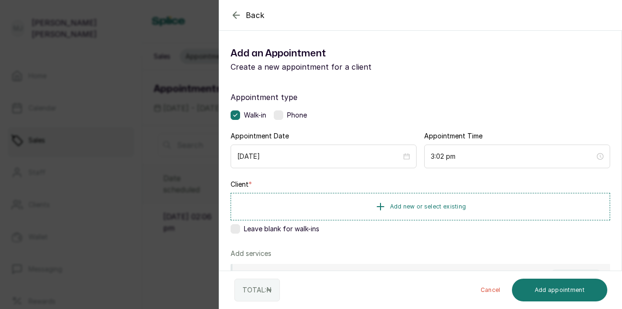
click at [430, 207] on span "Add new or select existing" at bounding box center [428, 207] width 76 height 8
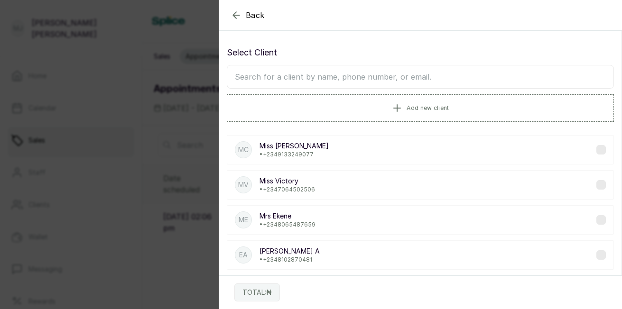
click at [416, 73] on input "text" at bounding box center [420, 77] width 387 height 24
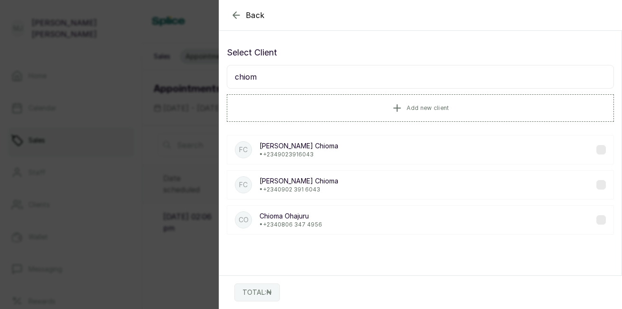
type input "chiom"
click at [292, 216] on p "Chioma Ohajuru" at bounding box center [291, 216] width 63 height 9
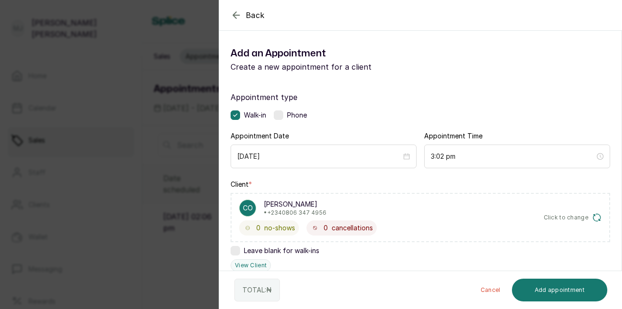
scroll to position [228, 0]
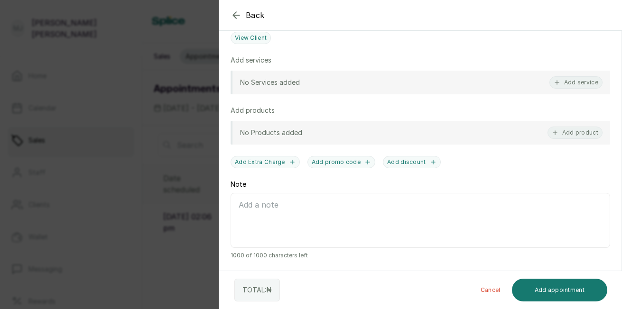
click at [572, 81] on button "Add service" at bounding box center [575, 82] width 53 height 12
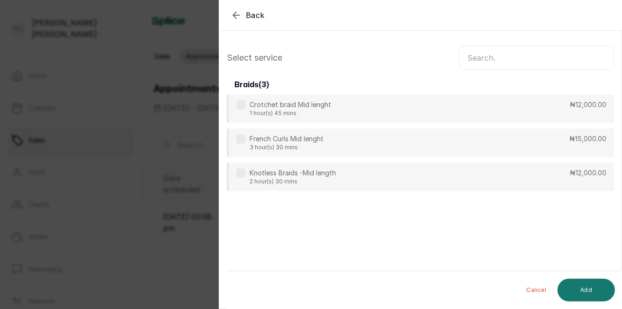
scroll to position [0, 0]
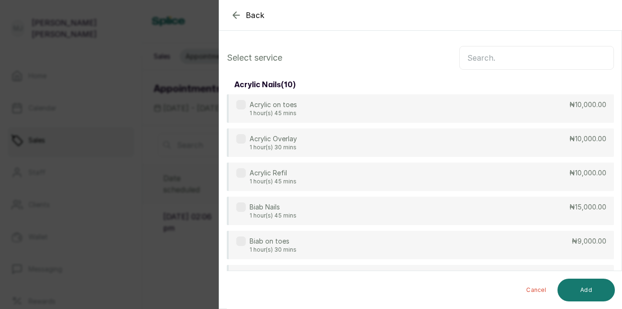
click at [506, 66] on input "text" at bounding box center [536, 58] width 155 height 24
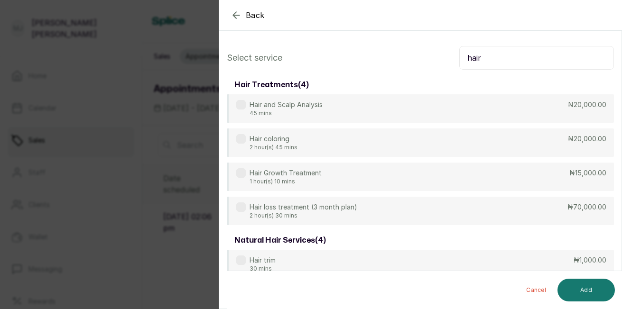
type input "hair"
click at [403, 178] on div "Hair Growth Treatment 1 hour(s) 10 mins ₦15,000.00" at bounding box center [420, 177] width 387 height 28
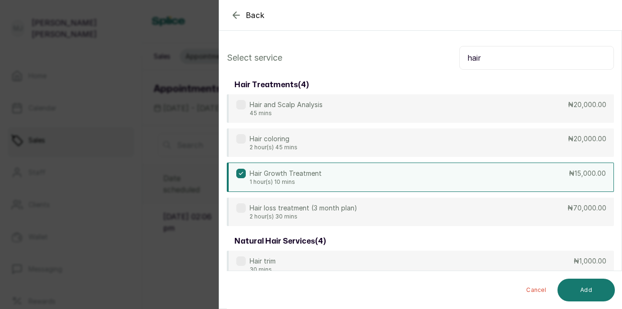
click at [591, 285] on button "Add" at bounding box center [586, 290] width 57 height 23
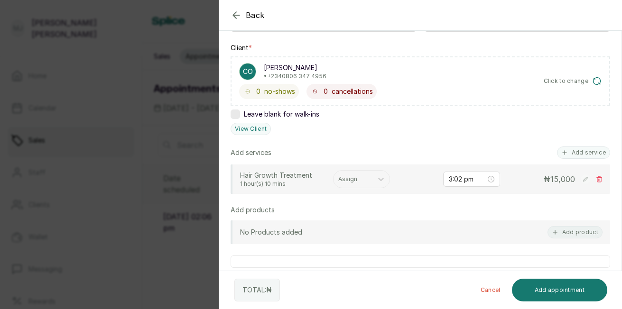
scroll to position [138, 0]
click at [366, 179] on div at bounding box center [352, 178] width 29 height 9
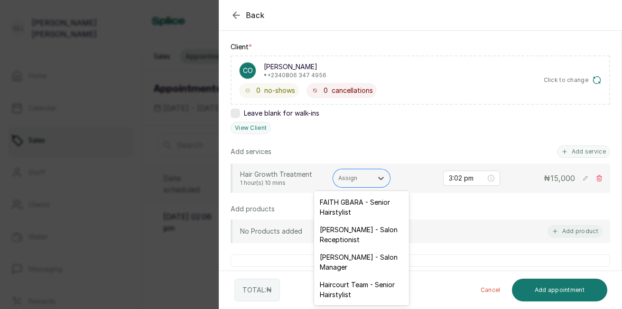
scroll to position [187, 0]
click at [362, 233] on div "[PERSON_NAME] - Salon Receptionist" at bounding box center [361, 235] width 95 height 28
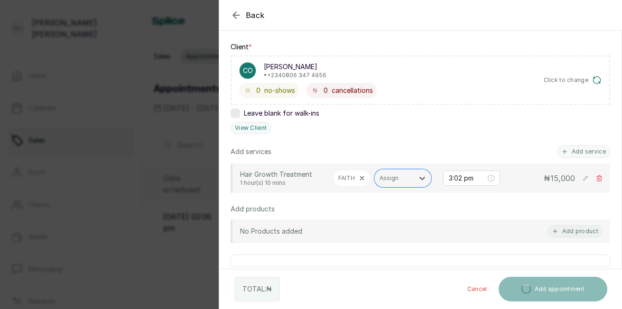
click at [568, 154] on button "Add service" at bounding box center [583, 152] width 53 height 12
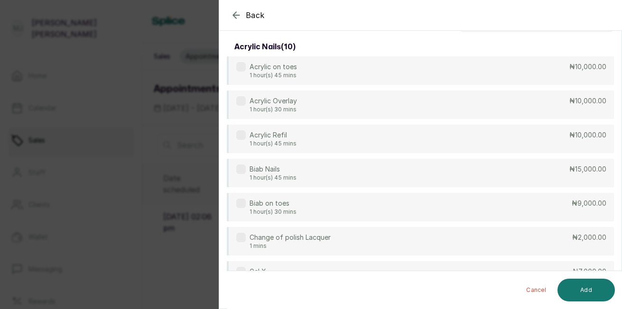
scroll to position [0, 0]
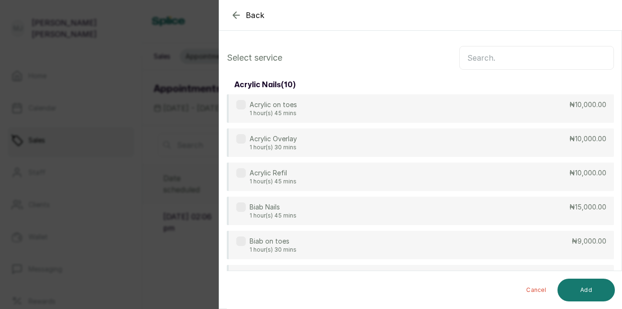
click at [464, 57] on input "text" at bounding box center [536, 58] width 155 height 24
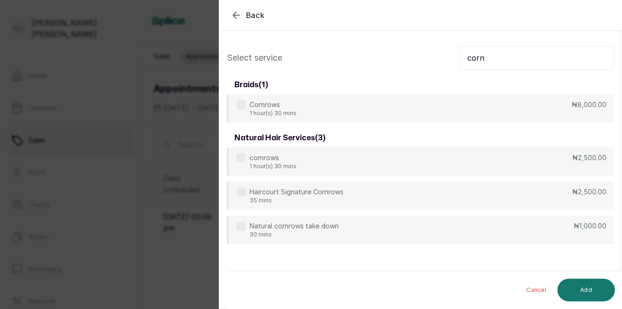
type input "corn"
click at [445, 111] on div "Cornrows 1 hour(s) 30 mins ₦8,000.00" at bounding box center [420, 108] width 387 height 28
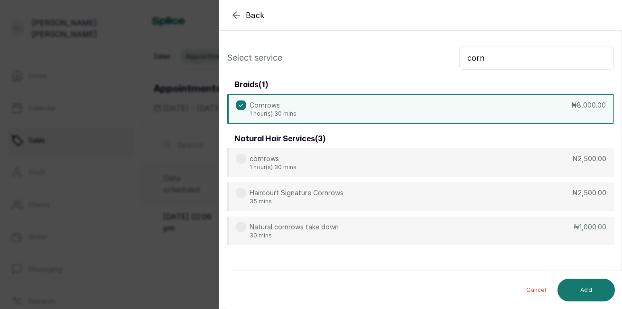
click at [584, 291] on button "Add" at bounding box center [586, 290] width 57 height 23
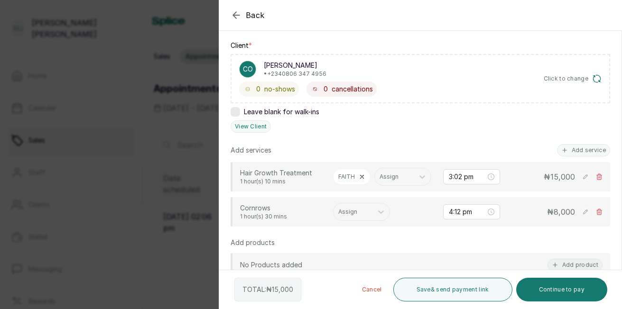
scroll to position [140, 0]
click at [347, 221] on div "Assign" at bounding box center [361, 212] width 57 height 18
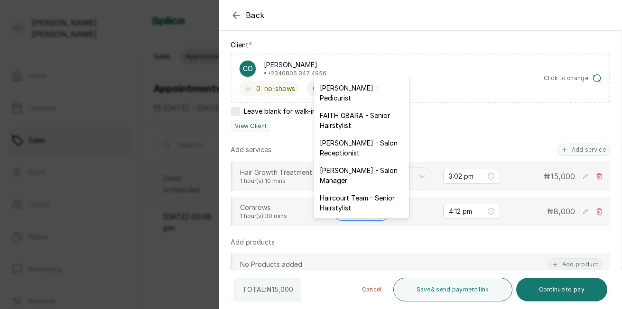
scroll to position [159, 0]
click at [367, 147] on div "[PERSON_NAME] - Salon Receptionist" at bounding box center [361, 148] width 95 height 28
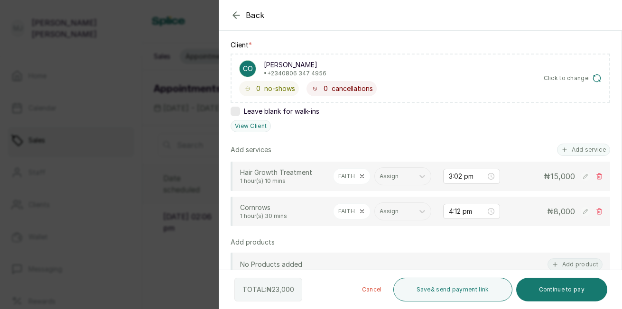
click at [586, 147] on button "Add service" at bounding box center [583, 150] width 53 height 12
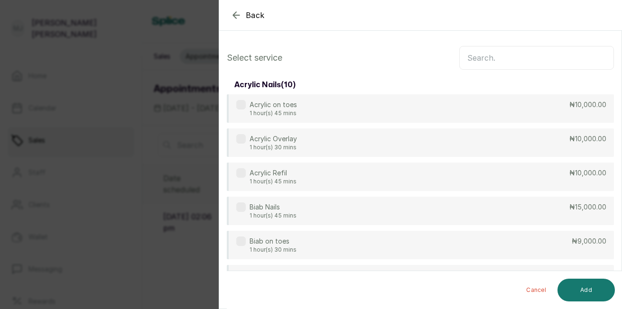
click at [523, 58] on input "text" at bounding box center [536, 58] width 155 height 24
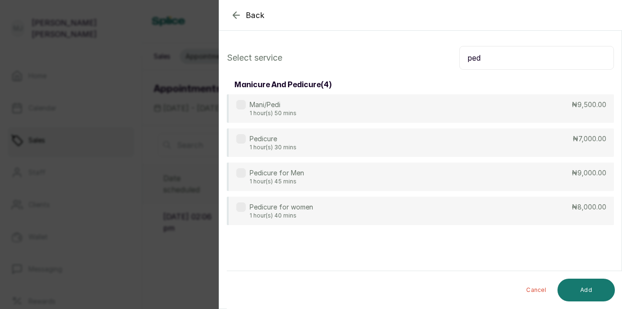
type input "ped"
click at [384, 212] on div "Pedicure for women 1 hour(s) 40 mins ₦8,000.00" at bounding box center [420, 211] width 387 height 28
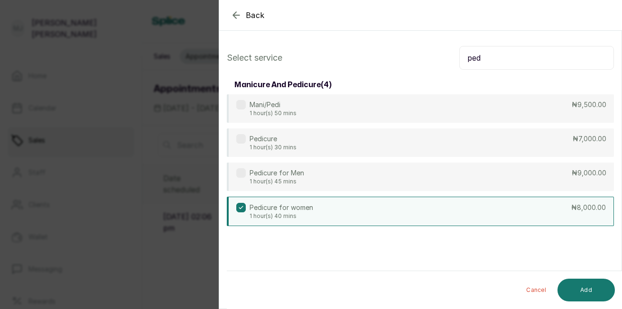
click at [568, 289] on button "Add" at bounding box center [586, 290] width 57 height 23
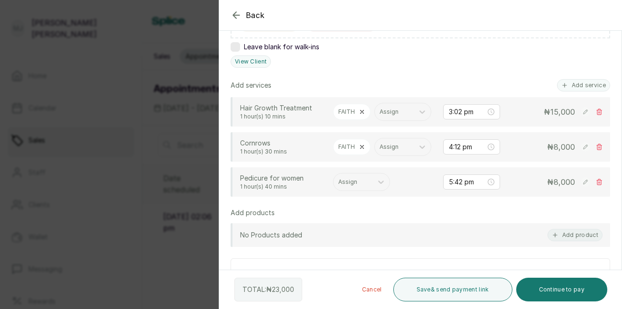
scroll to position [222, 0]
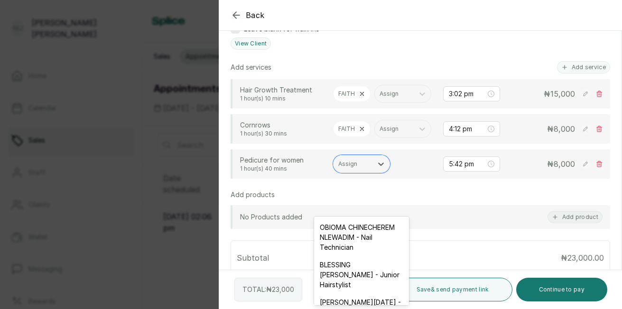
click at [342, 168] on div at bounding box center [352, 164] width 29 height 9
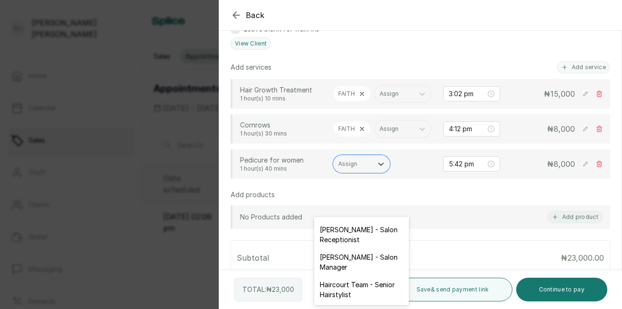
scroll to position [213, 0]
click at [356, 241] on div "[PERSON_NAME] - Salon Receptionist" at bounding box center [361, 235] width 95 height 28
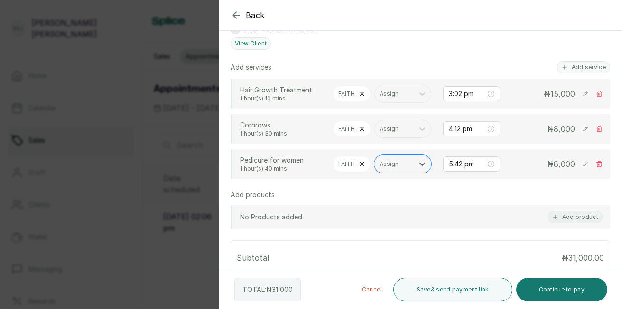
click at [355, 172] on div "FAITH" at bounding box center [351, 164] width 37 height 16
click at [362, 166] on icon at bounding box center [362, 164] width 3 height 3
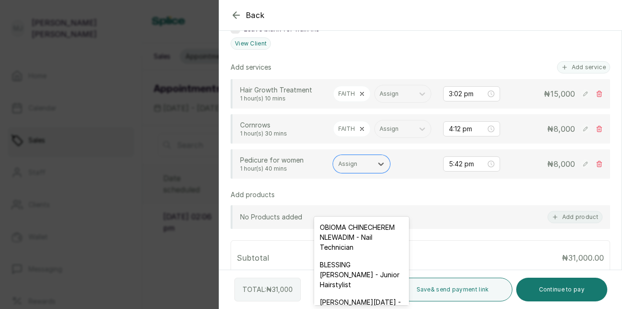
click at [362, 168] on div at bounding box center [352, 164] width 29 height 9
click at [349, 230] on div "OBIOMA CHINECHEREM NLEWADIM - Nail Technician" at bounding box center [361, 237] width 95 height 37
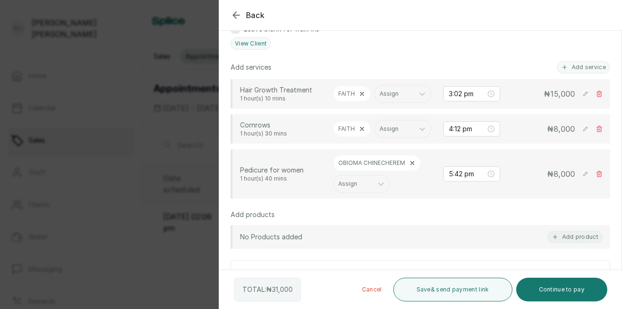
click at [581, 134] on rect at bounding box center [585, 128] width 9 height 9
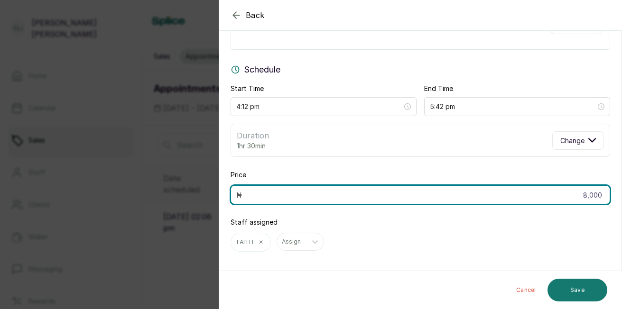
click at [596, 194] on input "8,000" at bounding box center [421, 195] width 380 height 19
type input "8"
type input "4,000"
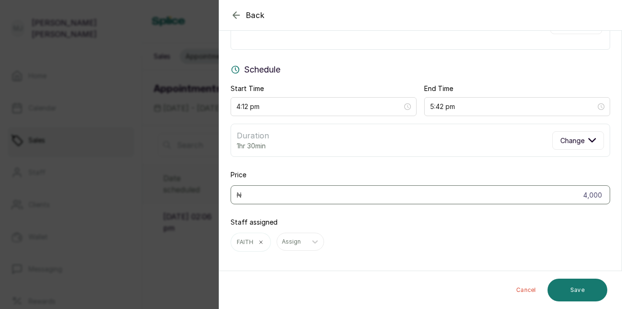
click at [589, 294] on button "Save" at bounding box center [578, 290] width 60 height 23
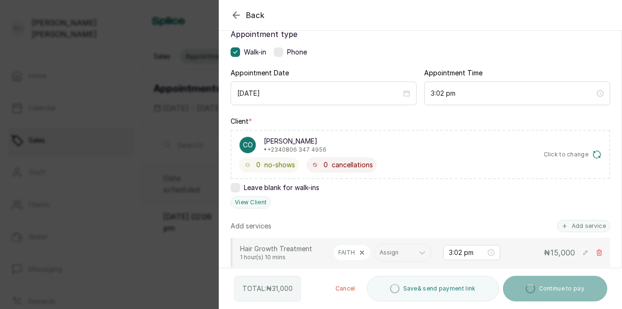
scroll to position [0, 0]
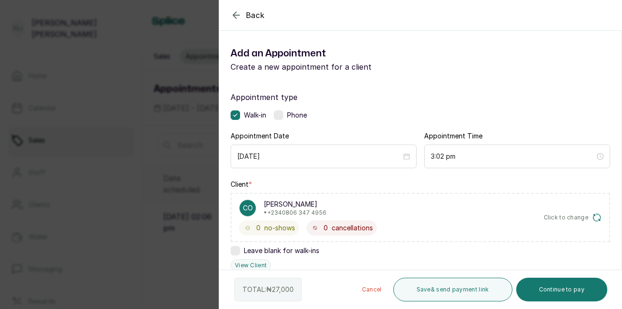
click at [560, 294] on button "Continue to pay" at bounding box center [562, 290] width 92 height 24
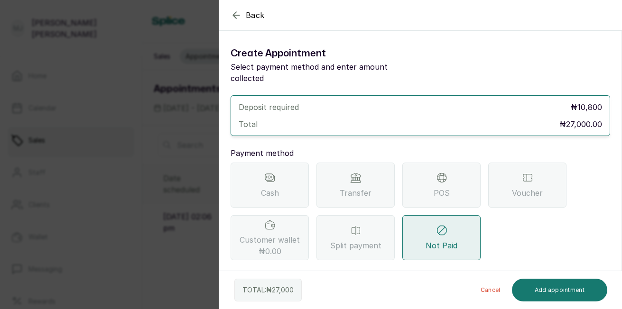
click at [365, 187] on span "Transfer" at bounding box center [356, 192] width 32 height 11
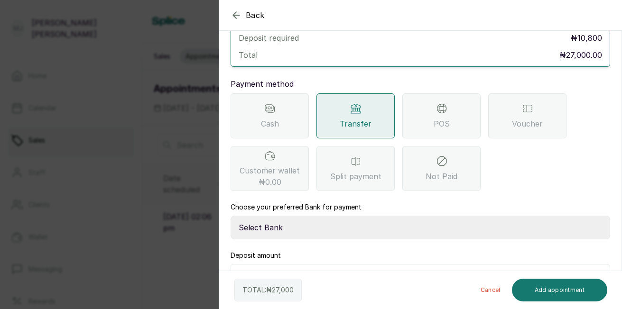
scroll to position [70, 0]
click at [299, 215] on select "Select Bank THE HAIR COURT Zenith Bank THE HAIR COURT Guaranty Trust Bank" at bounding box center [421, 227] width 380 height 24
select select "8093f8fd-914a-4246-9da3-7ae1719cd41e"
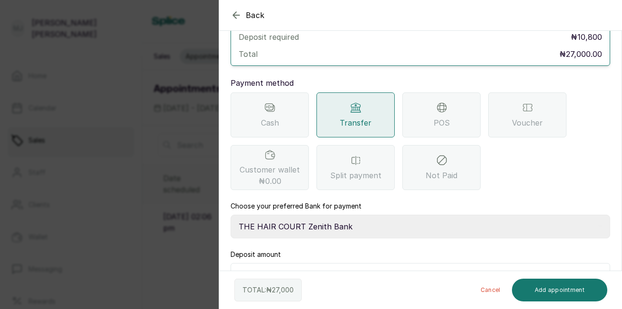
click at [231, 215] on select "Select Bank THE HAIR COURT Zenith Bank THE HAIR COURT Guaranty Trust Bank" at bounding box center [421, 227] width 380 height 24
click at [297, 270] on input "10,800" at bounding box center [427, 276] width 354 height 13
type input "1"
type input "27,000"
click at [545, 292] on button "Add appointment" at bounding box center [560, 290] width 96 height 23
